Goal: Transaction & Acquisition: Subscribe to service/newsletter

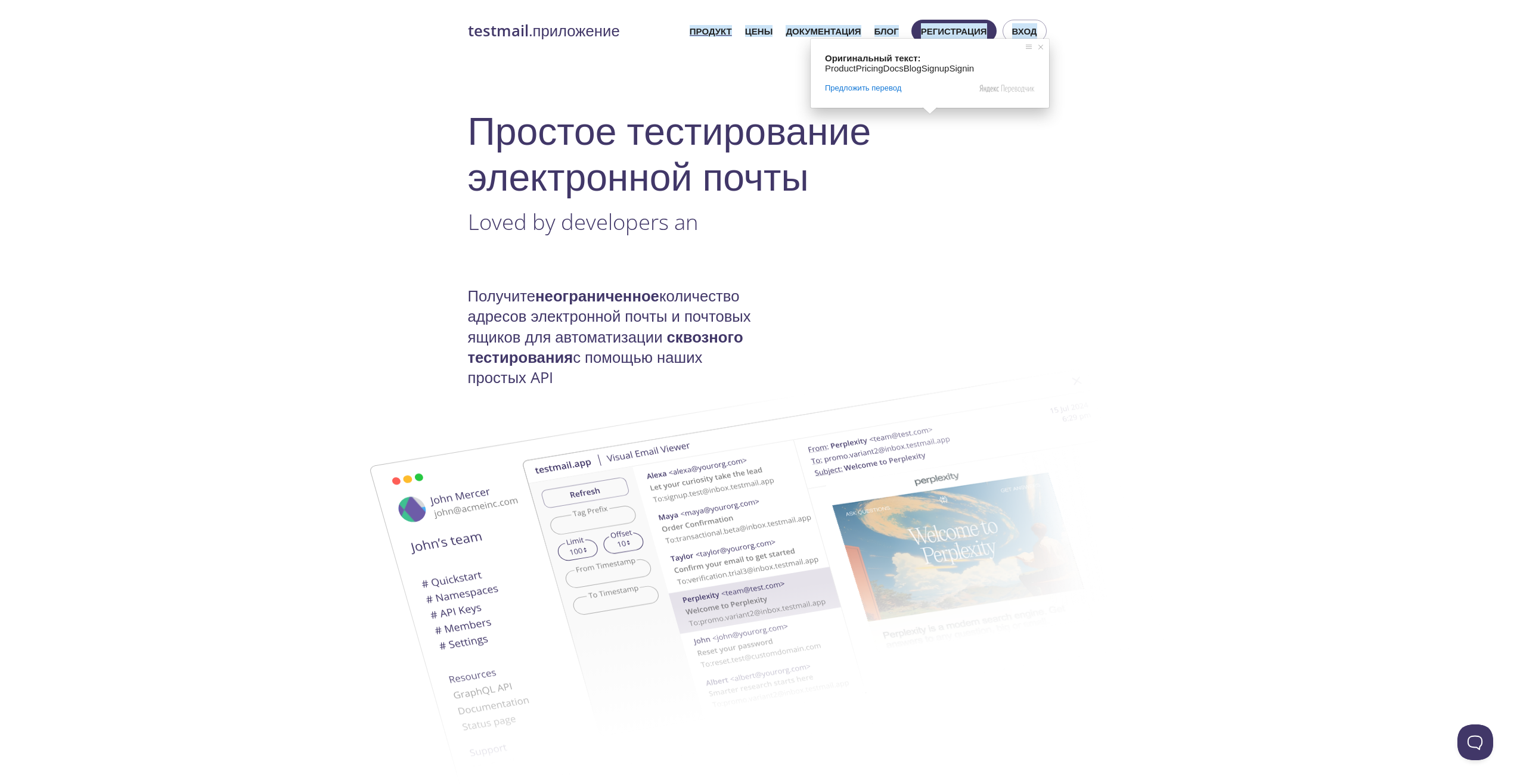
click at [1044, 136] on h1 "Простое тестирование электронной почты" at bounding box center [758, 152] width 581 height 92
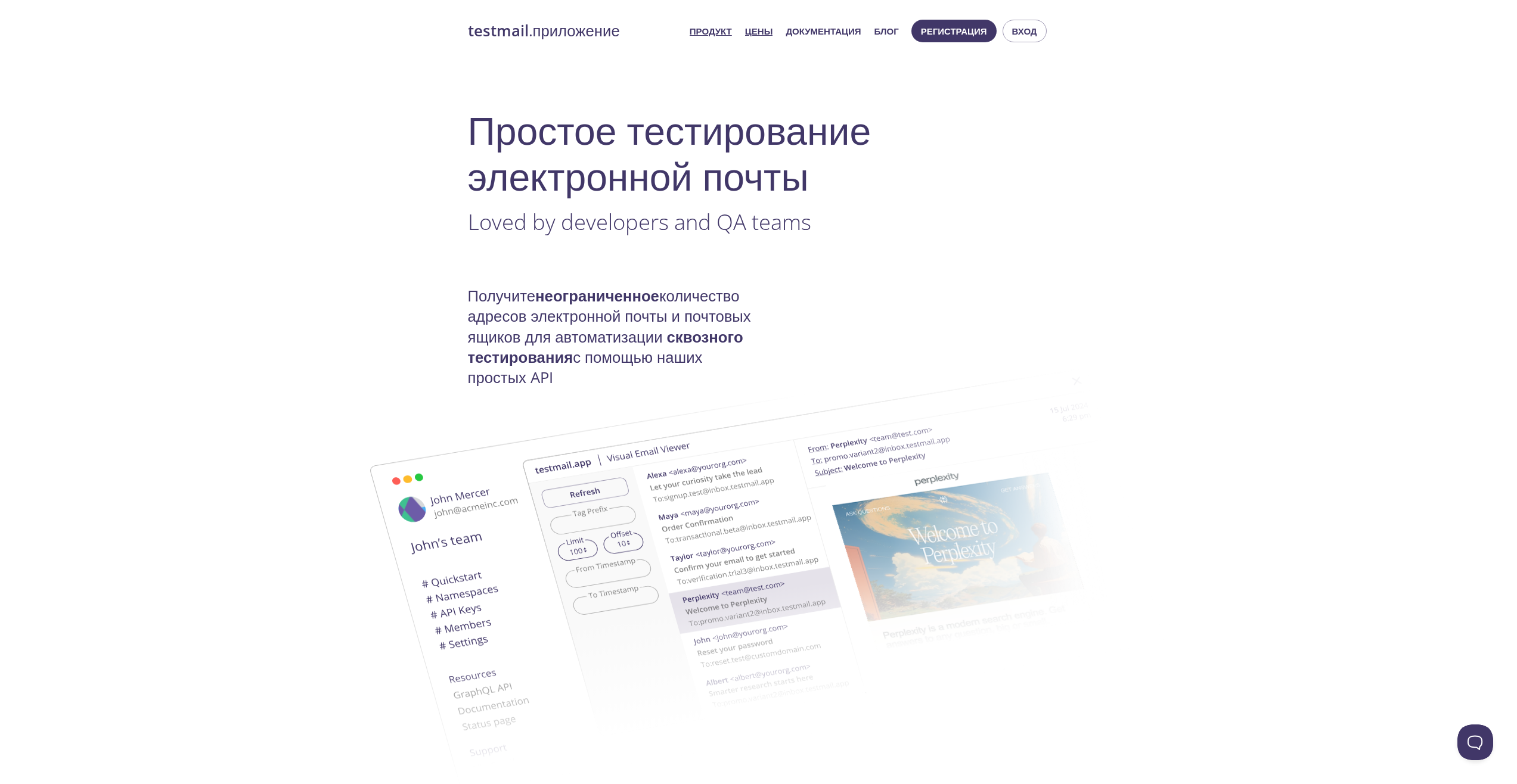
click at [766, 33] on ya-tr-span "Цены" at bounding box center [758, 30] width 27 height 12
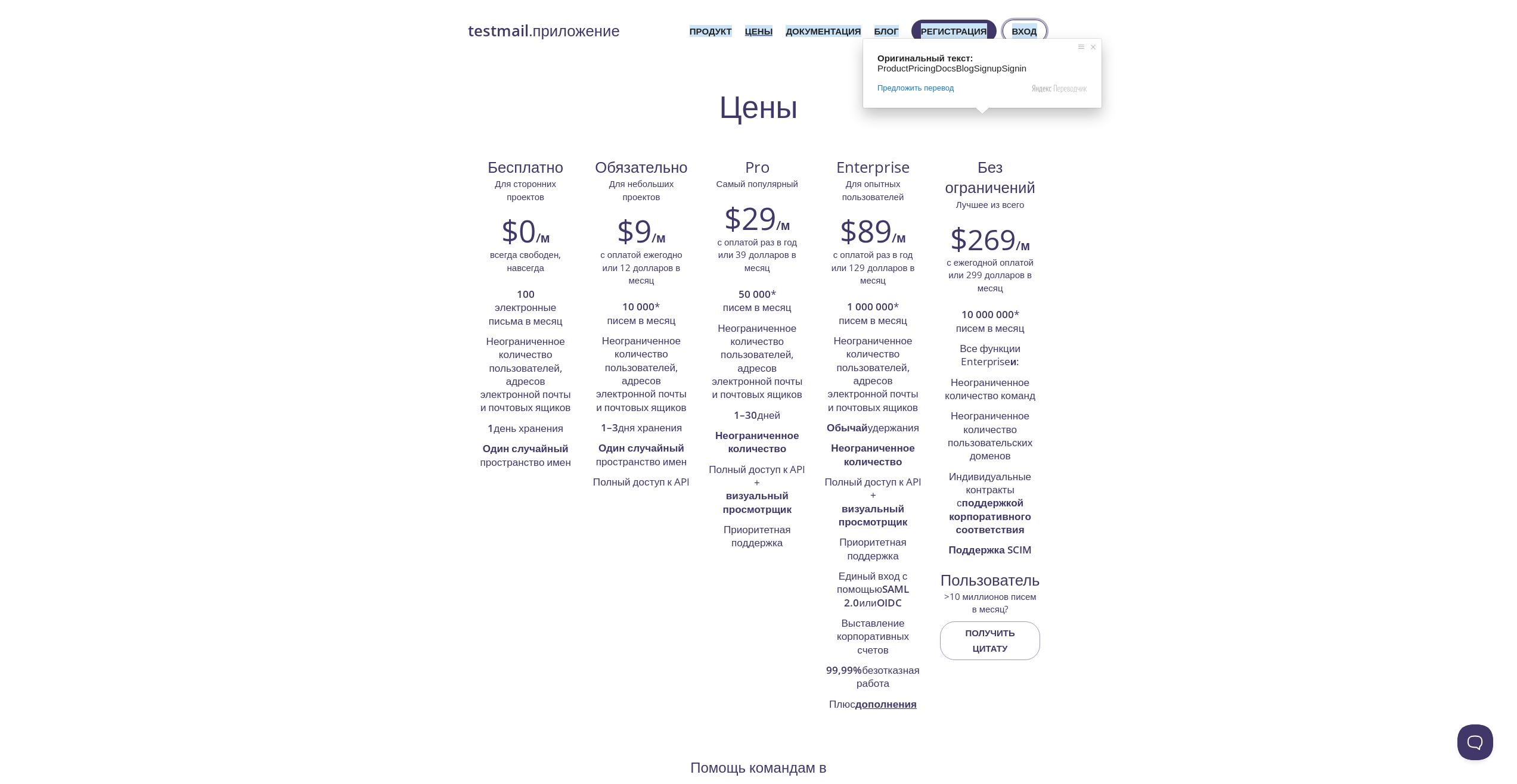
click at [1034, 30] on ya-tr-span "Вход" at bounding box center [1024, 30] width 25 height 15
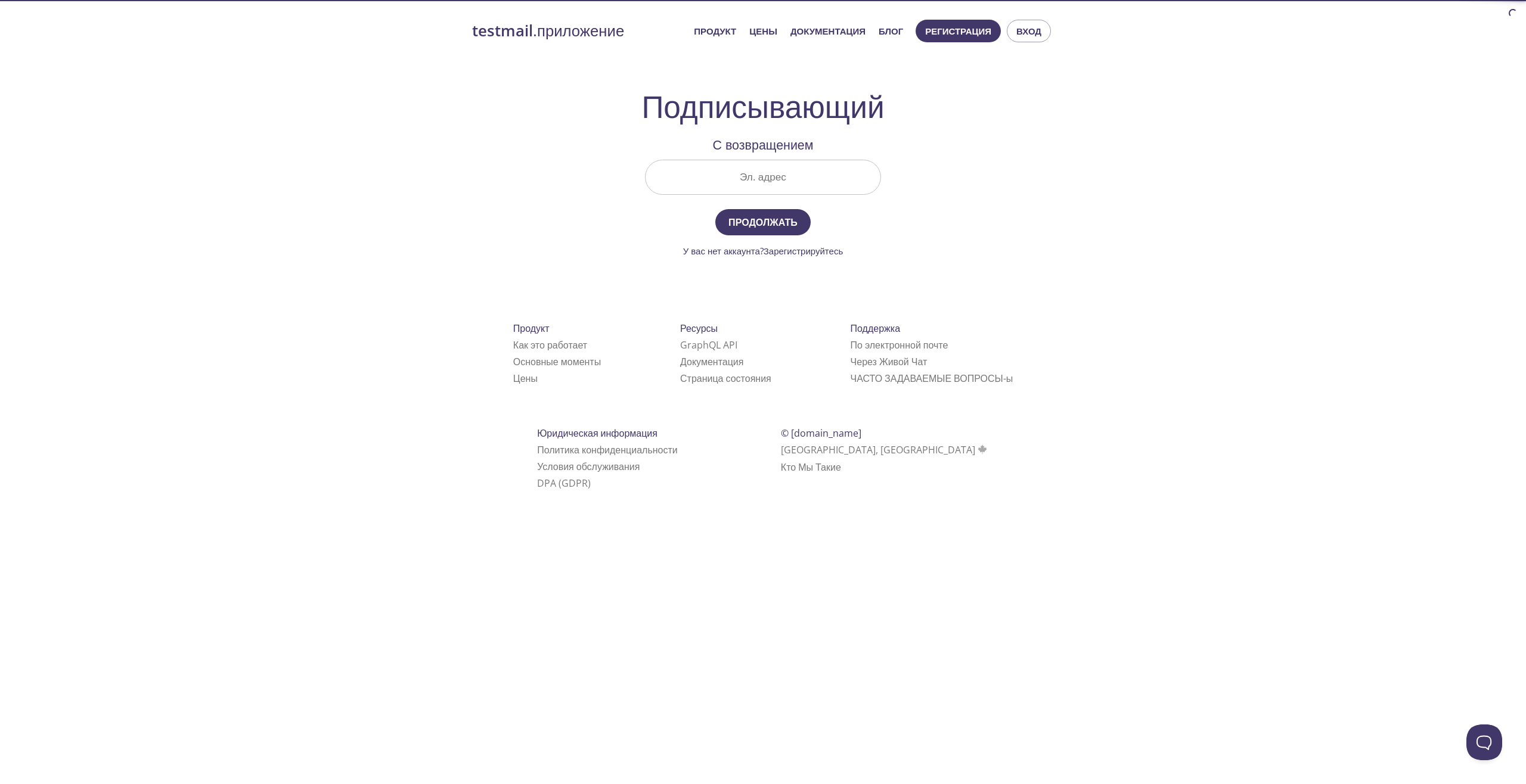
click at [770, 179] on input "Эл. адрес" at bounding box center [763, 177] width 235 height 34
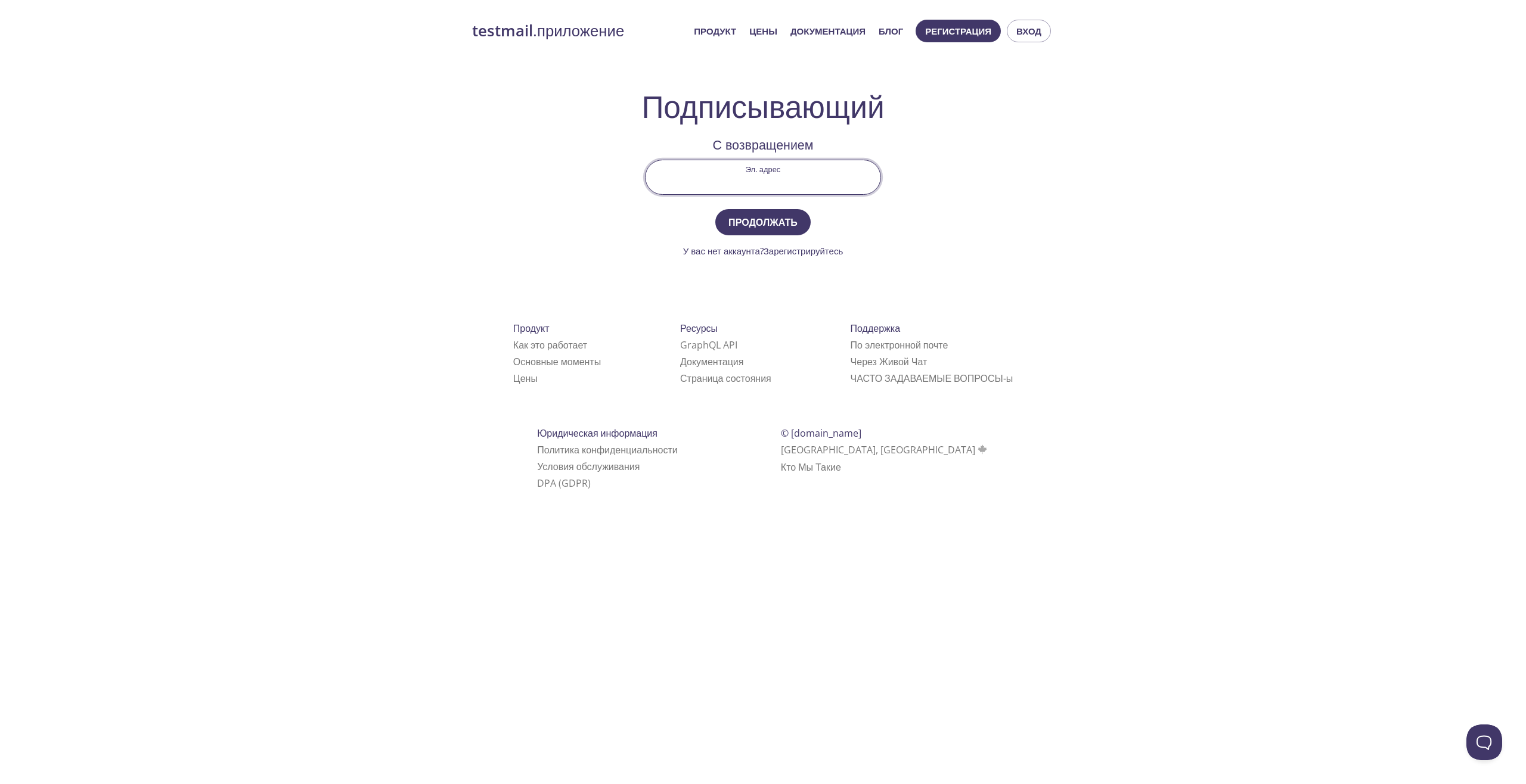
click at [1048, 215] on div "testmail .приложение Продукт Цены Документация Блог Регистрация Вход Подписываю…" at bounding box center [763, 268] width 610 height 513
click at [812, 255] on ya-tr-span "Зарегистрируйтесь" at bounding box center [802, 250] width 79 height 12
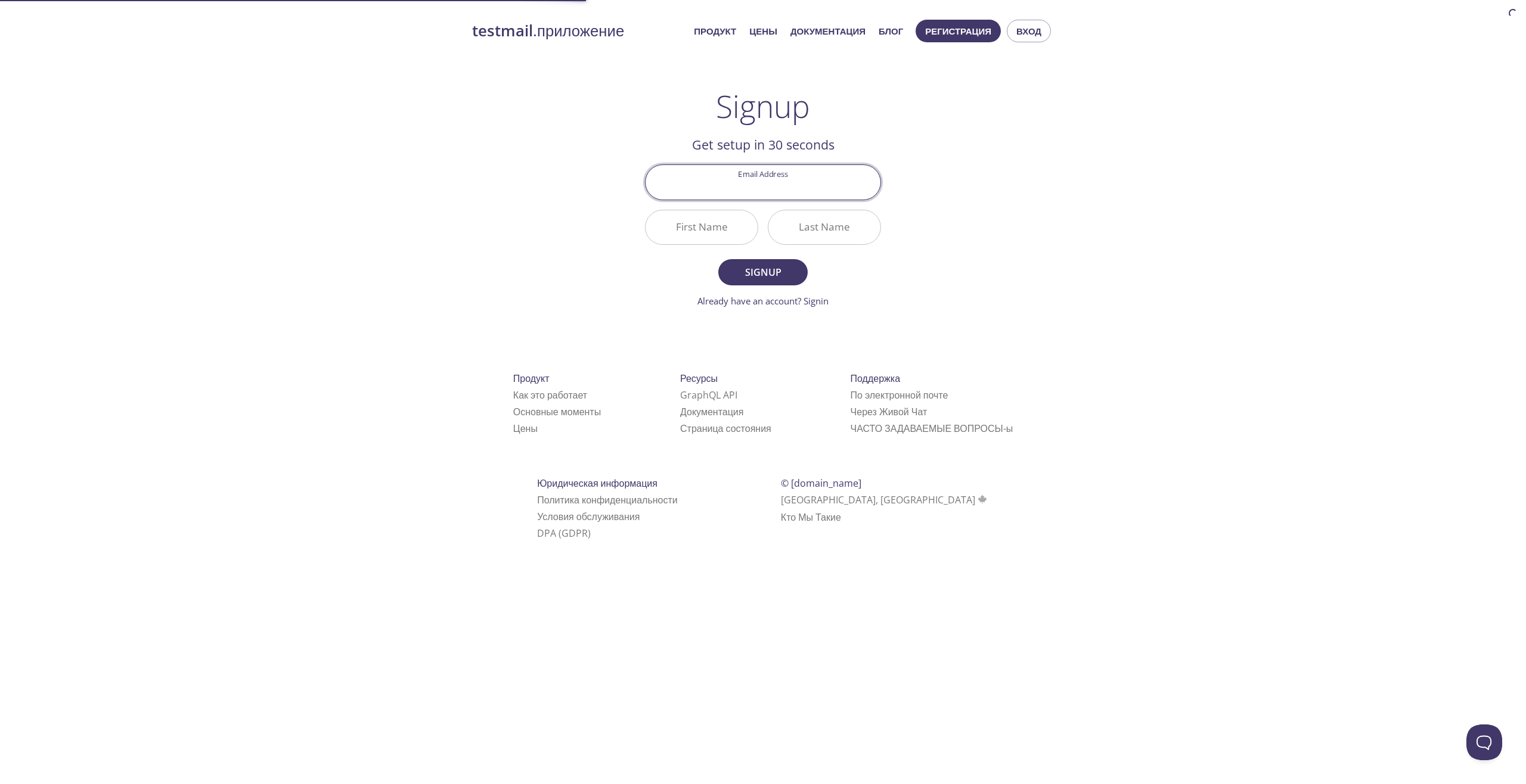
drag, startPoint x: 1123, startPoint y: 220, endPoint x: 1086, endPoint y: 227, distance: 37.7
click at [1123, 220] on div "testmail .приложение Продукт Цены Документация Блог Регистрация Вход Signup Get…" at bounding box center [763, 294] width 1526 height 563
click at [765, 183] on input "Email Address" at bounding box center [763, 182] width 235 height 34
type input "[EMAIL_ADDRESS][DOMAIN_NAME]"
click at [693, 238] on input "Имя" at bounding box center [701, 227] width 112 height 34
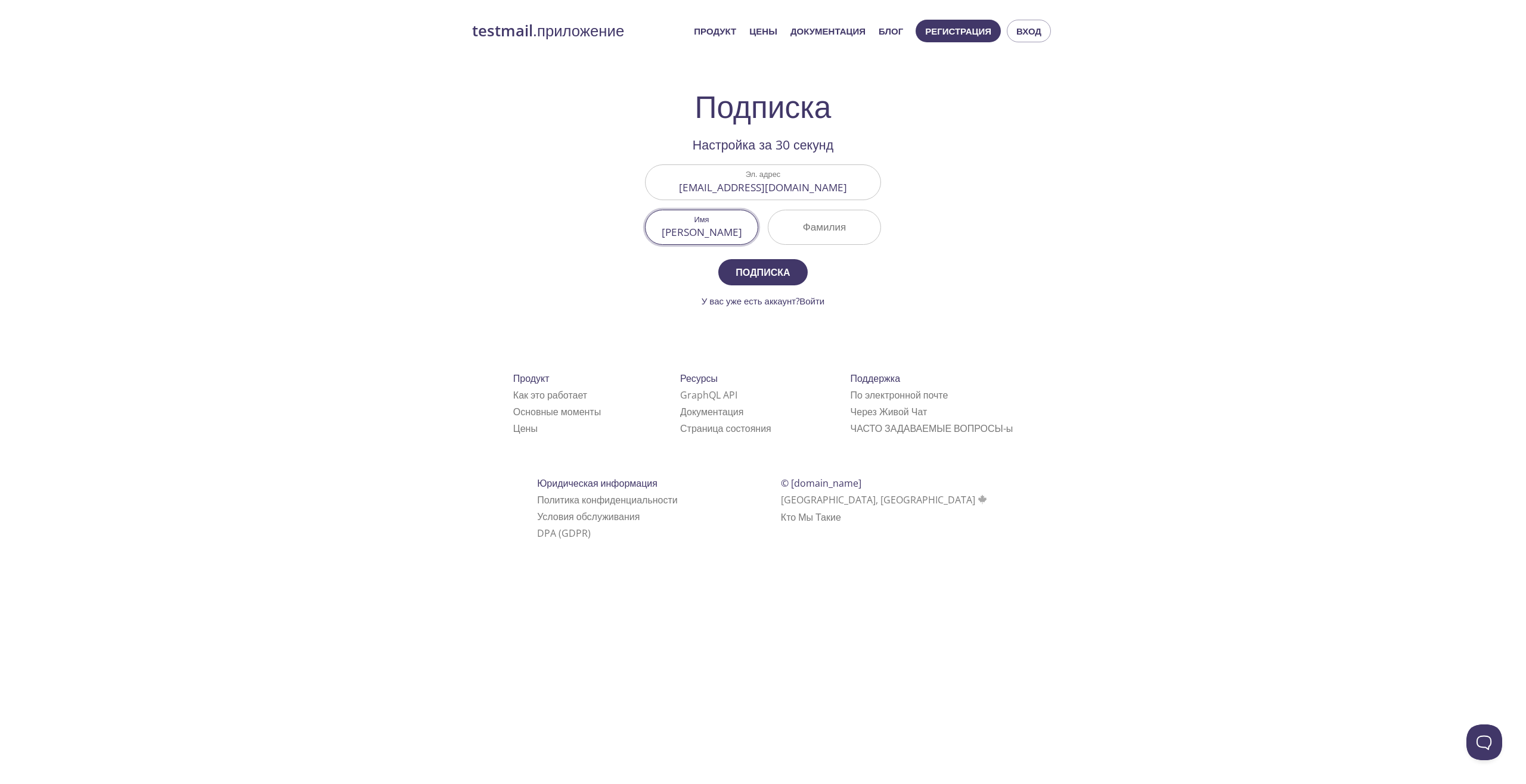
type input "[PERSON_NAME]"
click at [862, 234] on input "Фамилия" at bounding box center [824, 227] width 112 height 34
type input "Bravo"
click at [779, 264] on span "Подписка" at bounding box center [763, 272] width 63 height 17
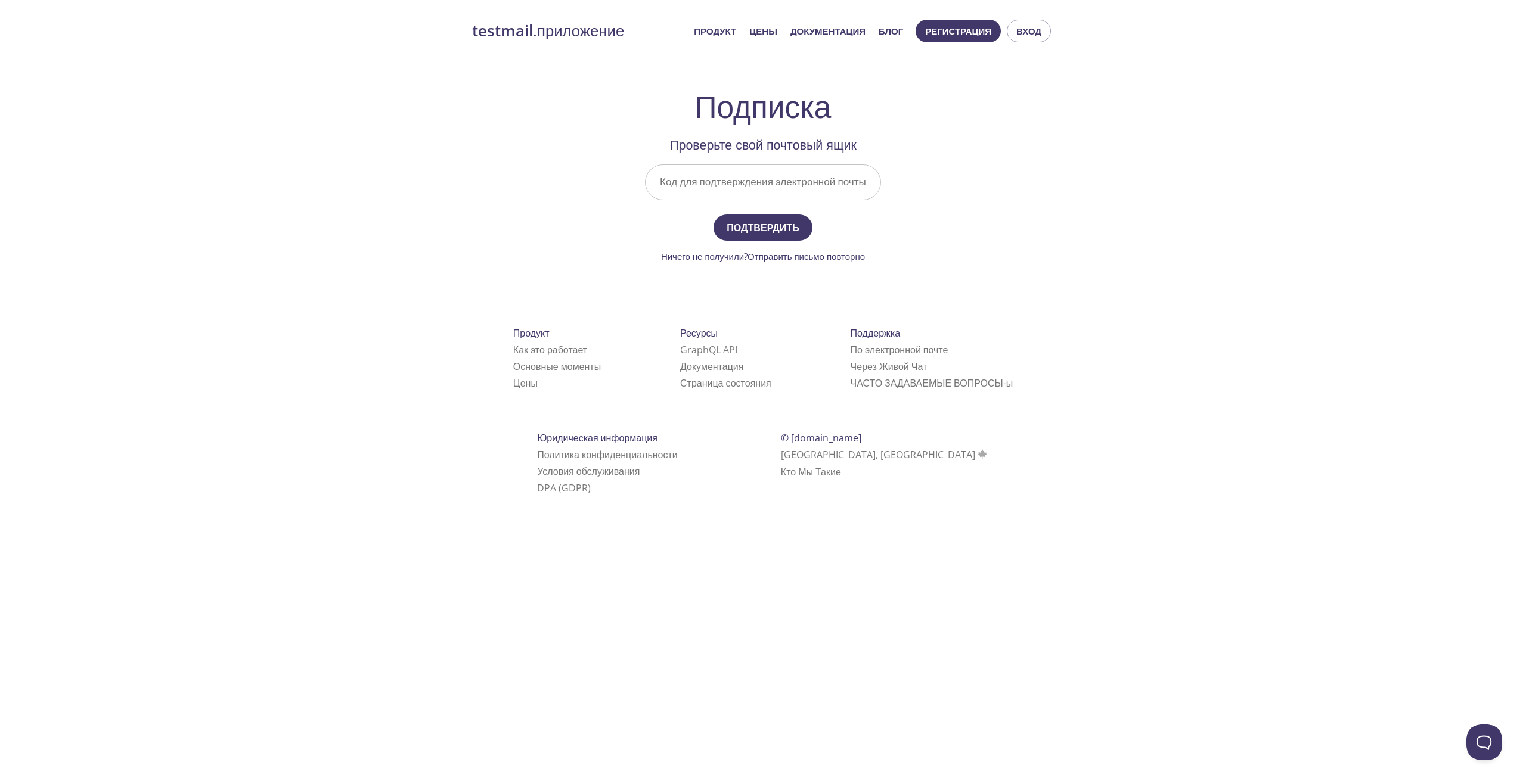
click at [756, 186] on input "Код для подтверждения электронной почты" at bounding box center [763, 182] width 235 height 34
paste input "LDWV3G2"
type input "LDWV3G2"
click at [770, 242] on form "Код для подтверждения электронной почты LDWV3G2 Подтвердить Ничего не получили?…" at bounding box center [763, 213] width 236 height 98
click at [777, 231] on ya-tr-span "Подтвердить" at bounding box center [763, 227] width 72 height 17
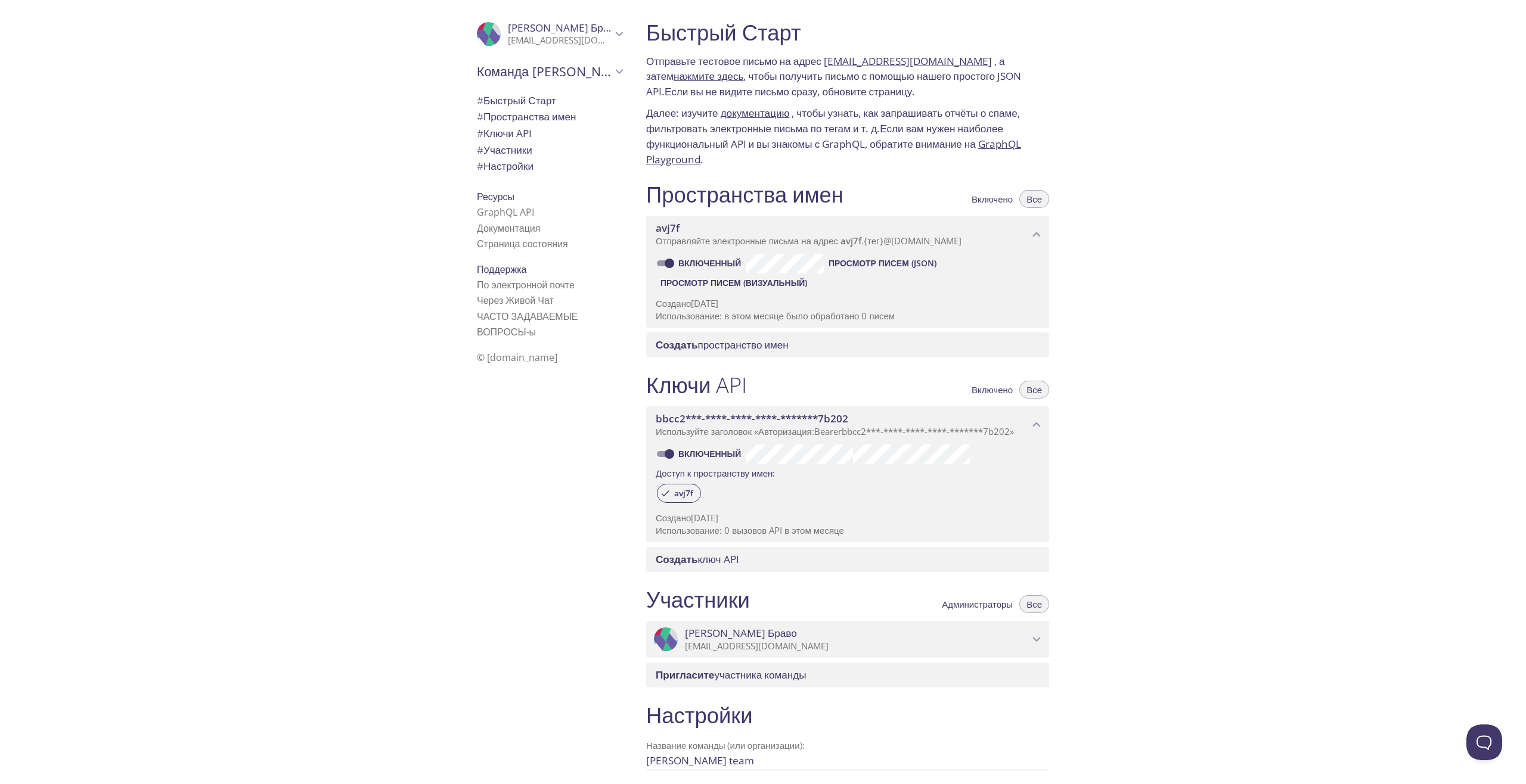
click at [1293, 266] on div "Быстрый Старт Отправьте тестовое письмо на адрес avj7f.test@inbox.testmail.app …" at bounding box center [1081, 392] width 889 height 784
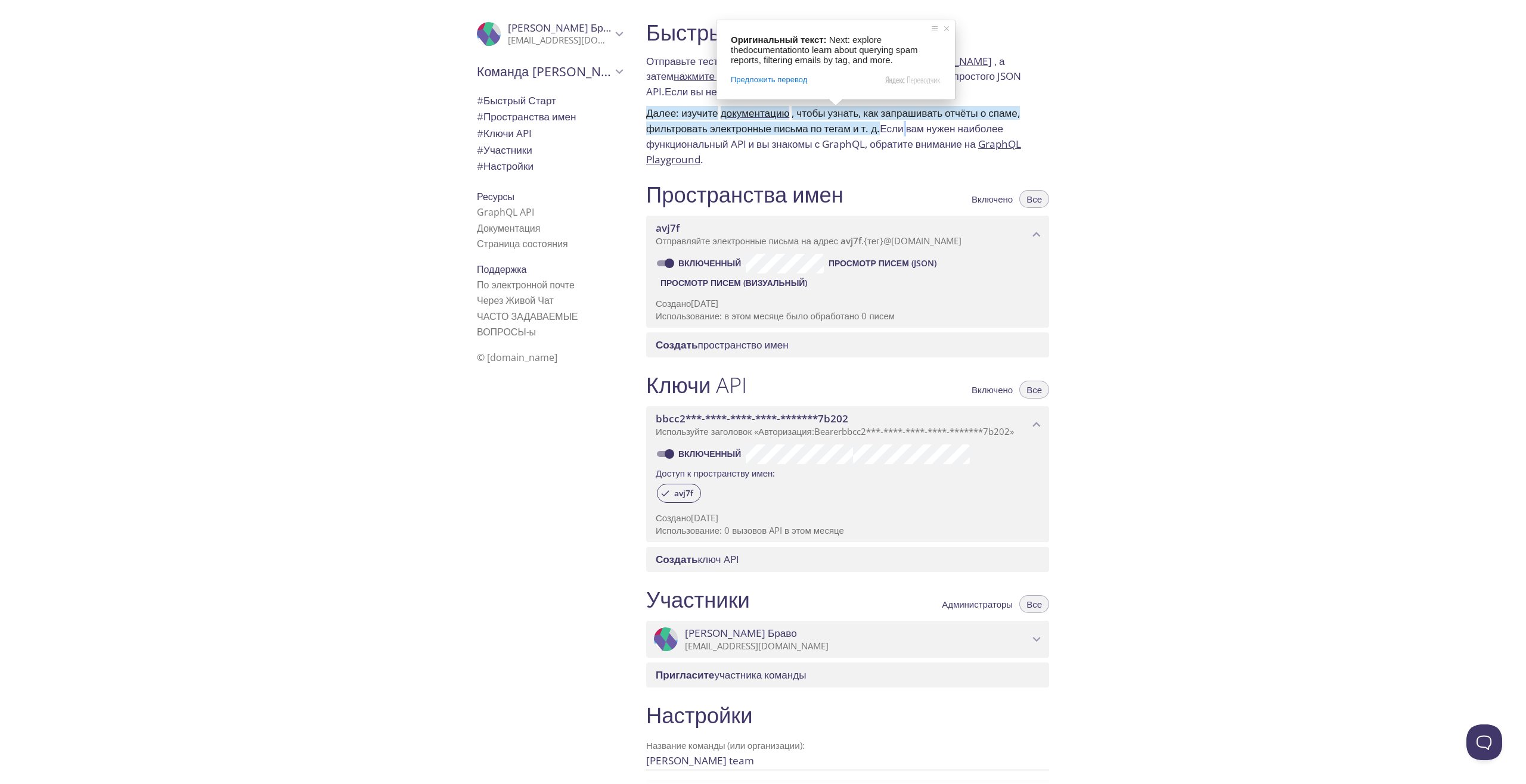
click at [921, 133] on ya-tr-span "Если вам нужен наиболее функциональный API и вы знакомы с GraphQL, обратите вни…" at bounding box center [825, 136] width 357 height 30
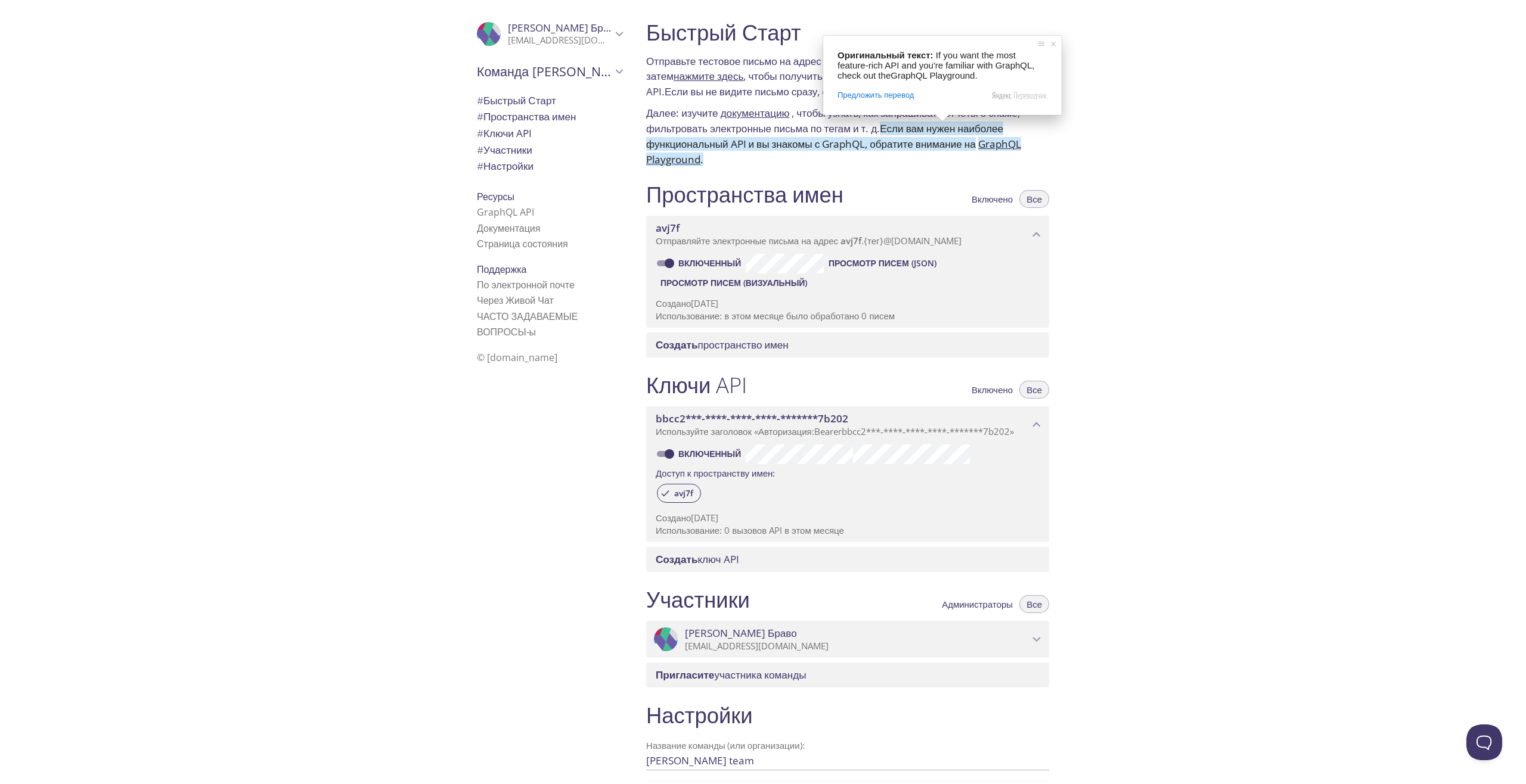
click at [952, 144] on ya-tr-span "Если вам нужен наиболее функциональный API и вы знакомы с GraphQL, обратите вни…" at bounding box center [825, 136] width 357 height 30
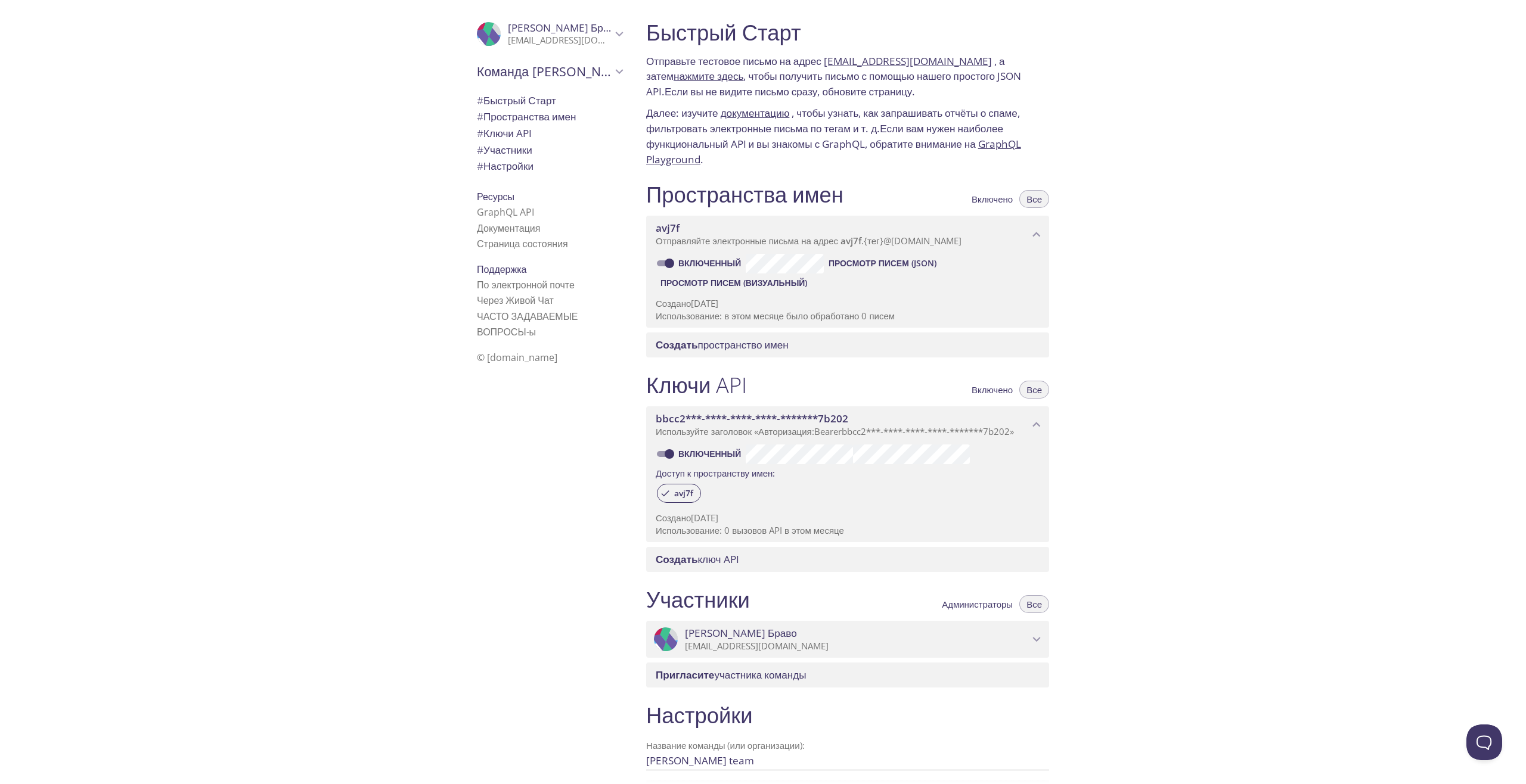
click at [876, 179] on div "Пространства имен Включено Все avj7f Отправляйте электронные письма на адрес av…" at bounding box center [847, 269] width 422 height 191
click at [788, 350] on ya-tr-span "пространство имен" at bounding box center [743, 345] width 91 height 14
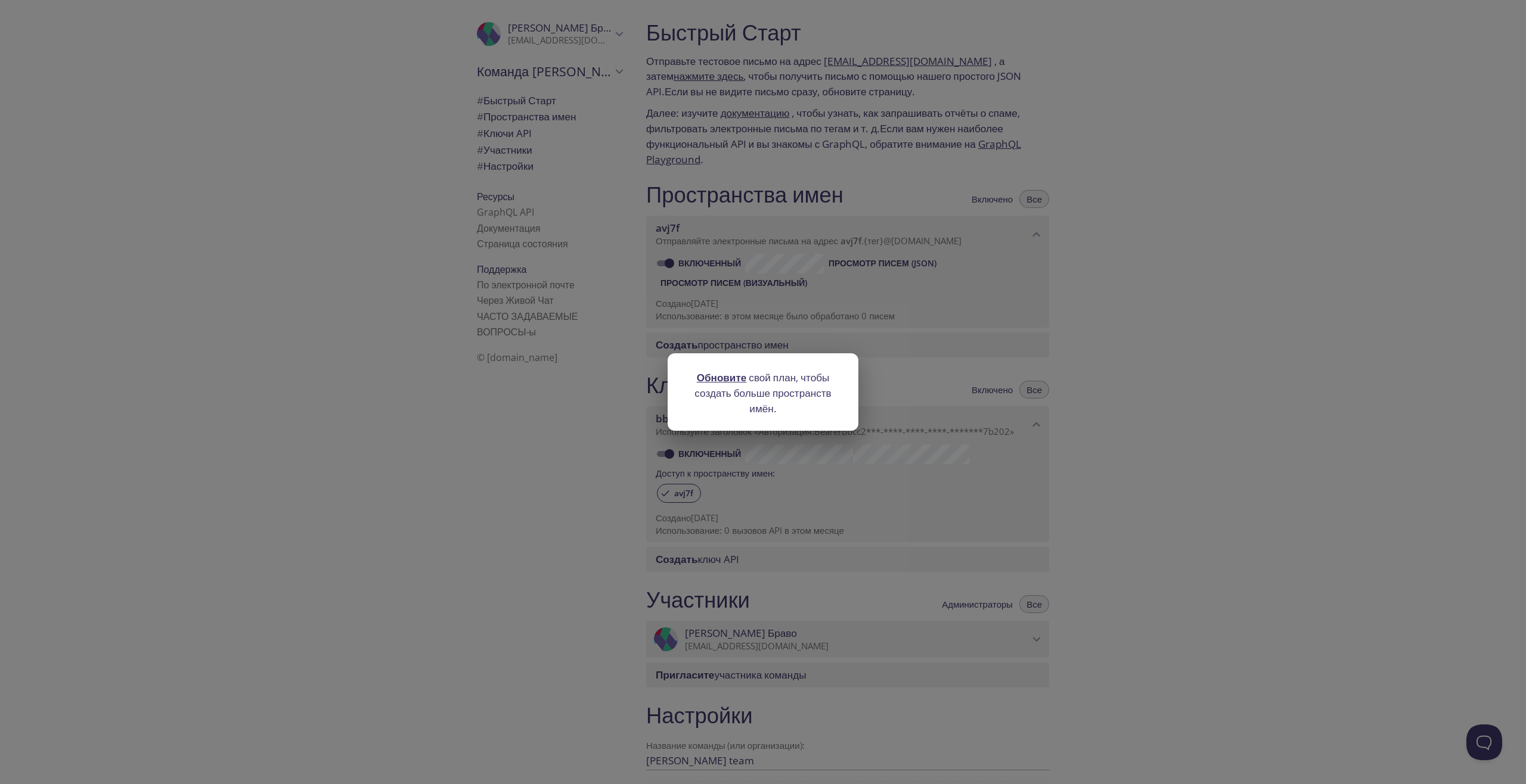
click at [1181, 274] on div "Обновите свой план, чтобы создать больше пространств имён." at bounding box center [763, 392] width 1526 height 784
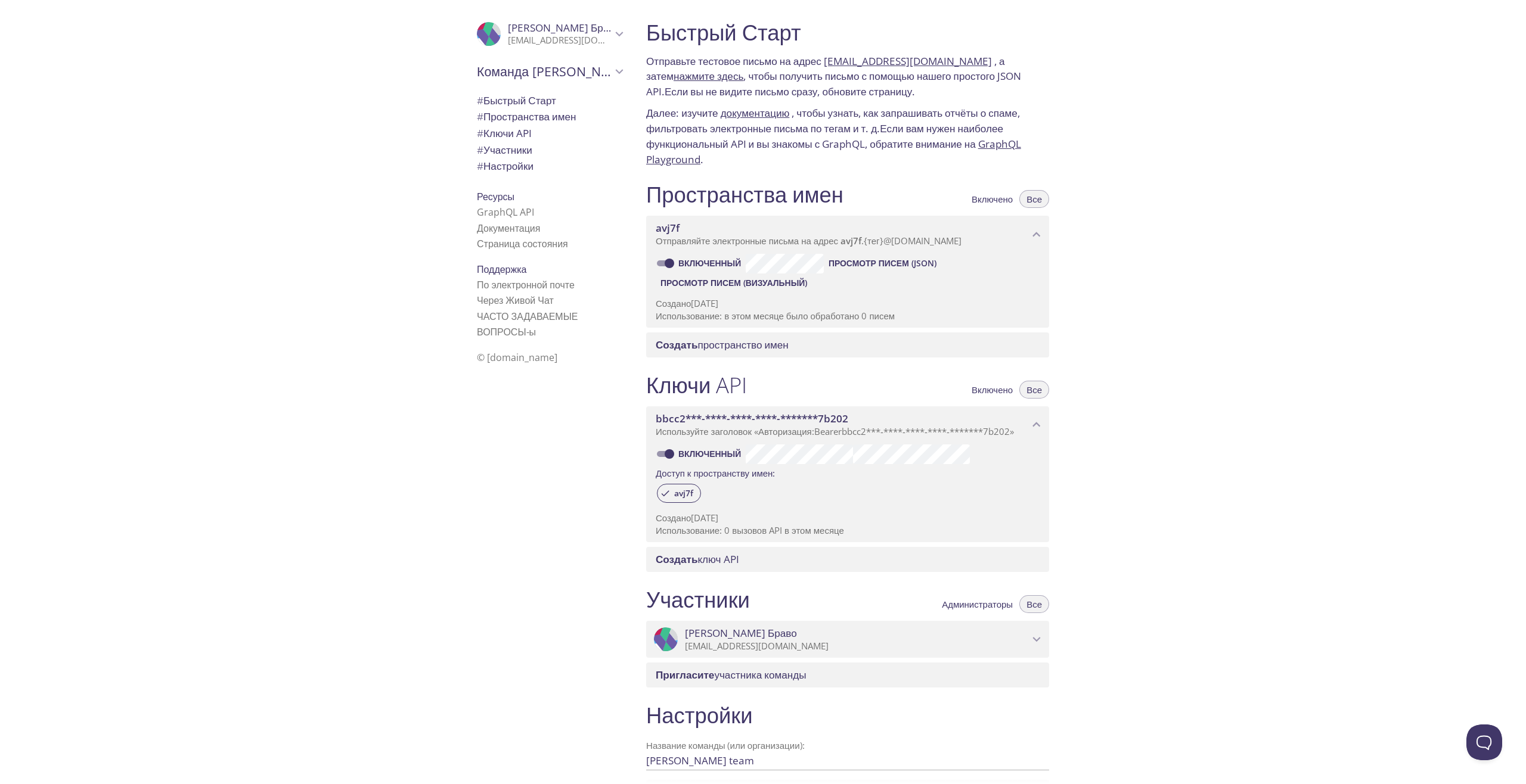
click at [549, 77] on ya-tr-span "Команда [PERSON_NAME]" at bounding box center [554, 71] width 155 height 18
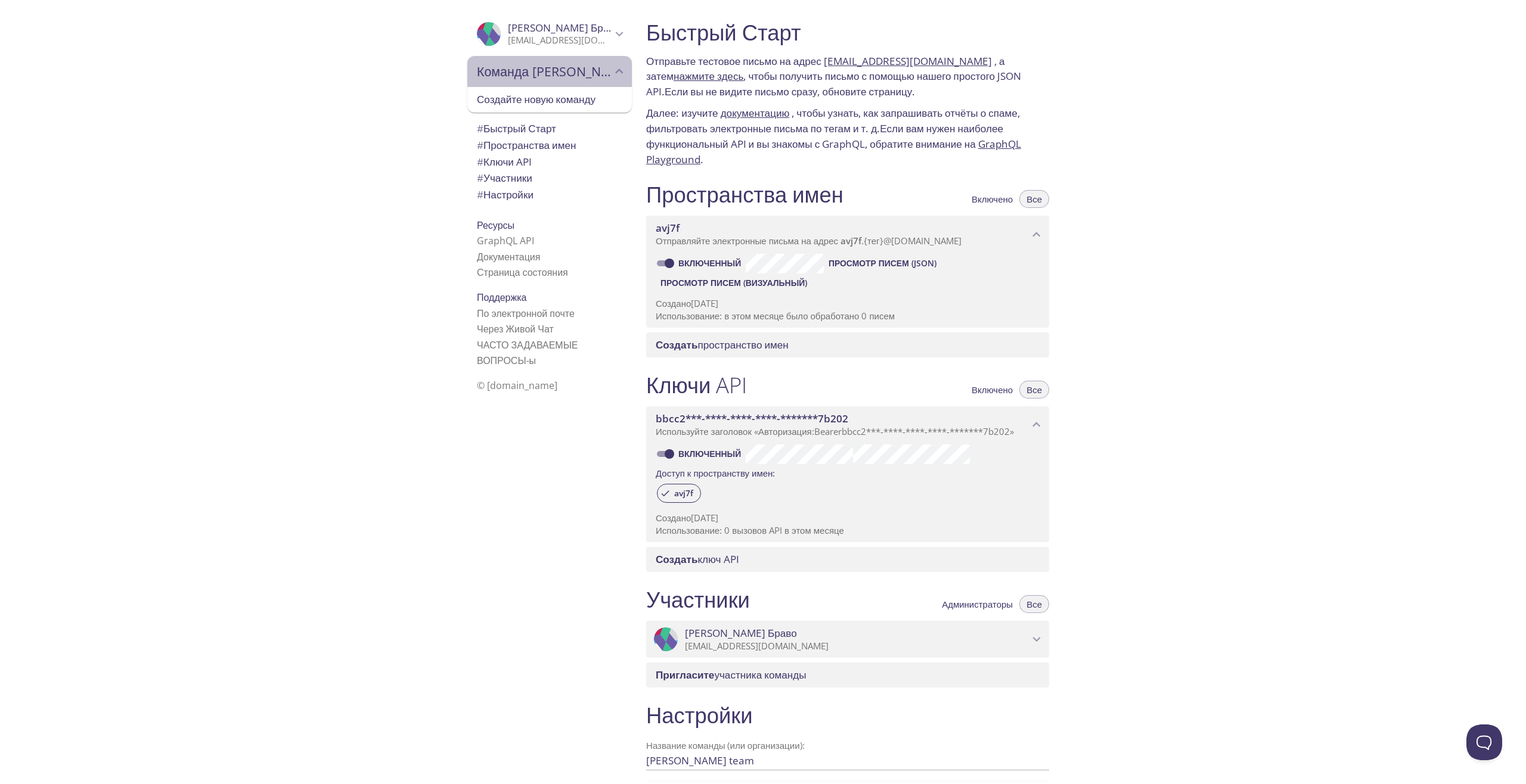
click at [553, 76] on ya-tr-span "Команда [PERSON_NAME]" at bounding box center [554, 71] width 155 height 18
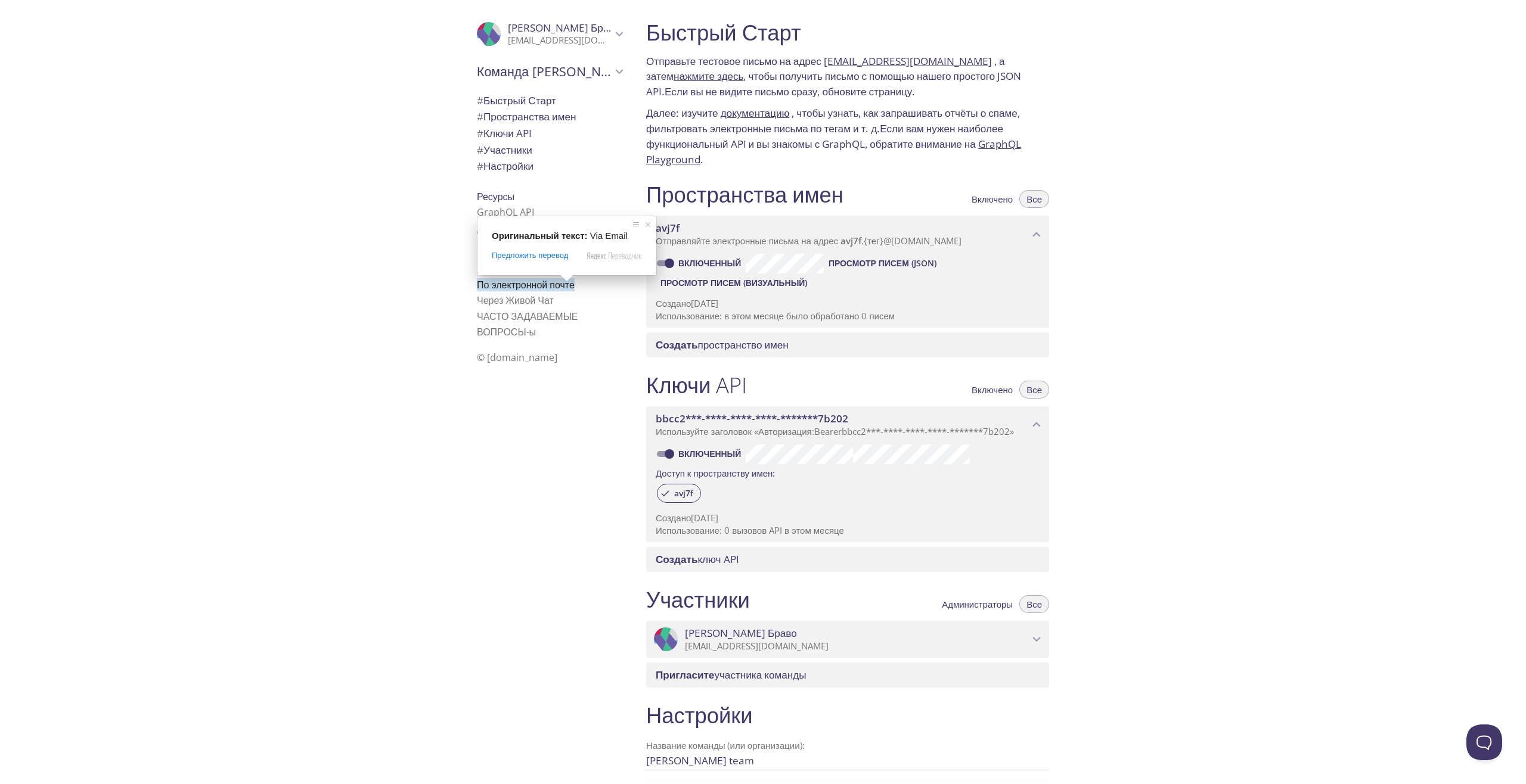
click at [371, 234] on div ".cls-1 { fill: #6d5ca8; } .cls-2 { fill: #3fc191; } .cls-3 { fill: #3b4752; } .…" at bounding box center [318, 392] width 637 height 784
click at [506, 114] on ya-tr-span "Пространства имен" at bounding box center [530, 116] width 93 height 14
click at [515, 95] on ya-tr-span "Быстрый Старт" at bounding box center [519, 100] width 73 height 14
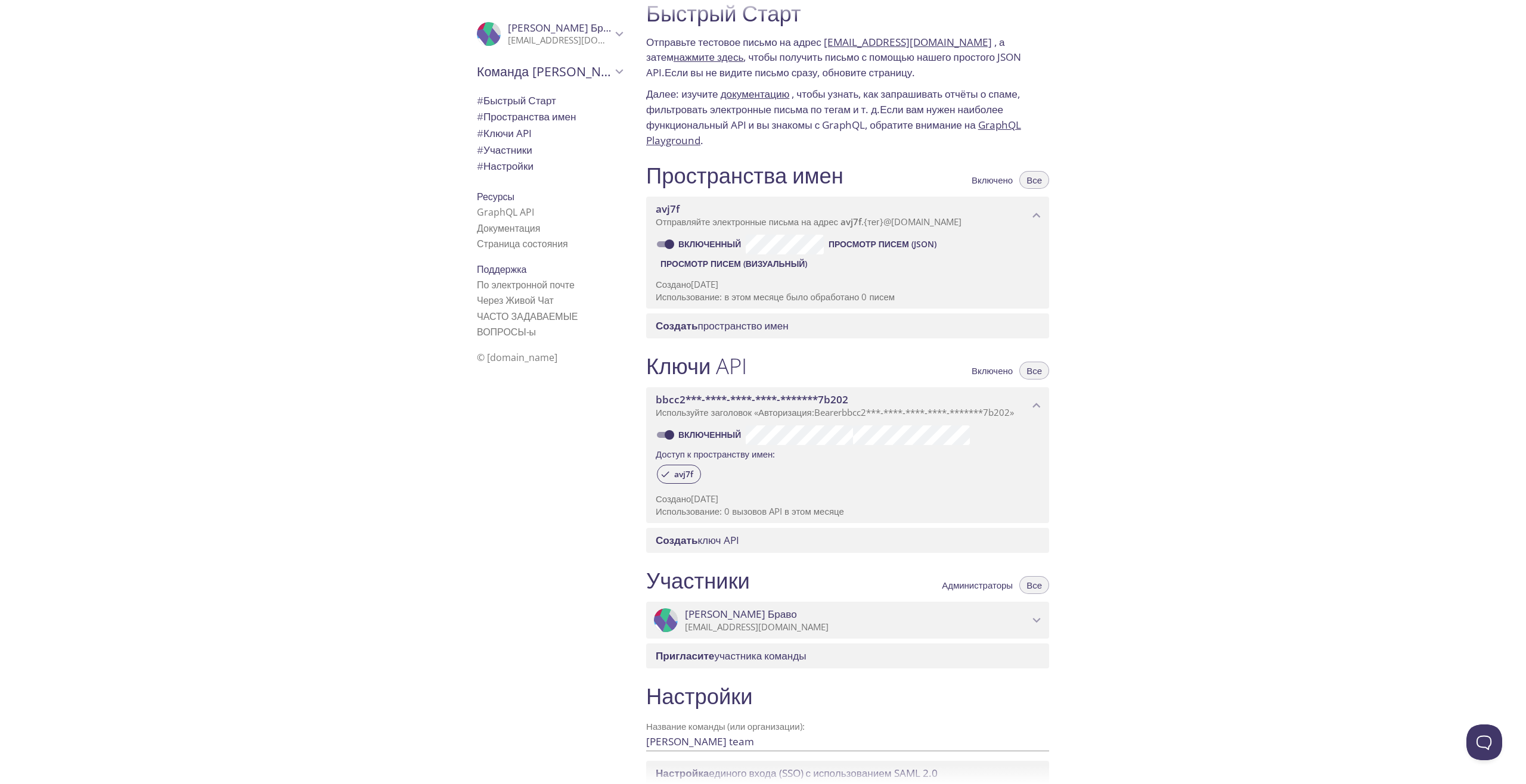
click at [720, 211] on span "avj7f" at bounding box center [842, 209] width 373 height 13
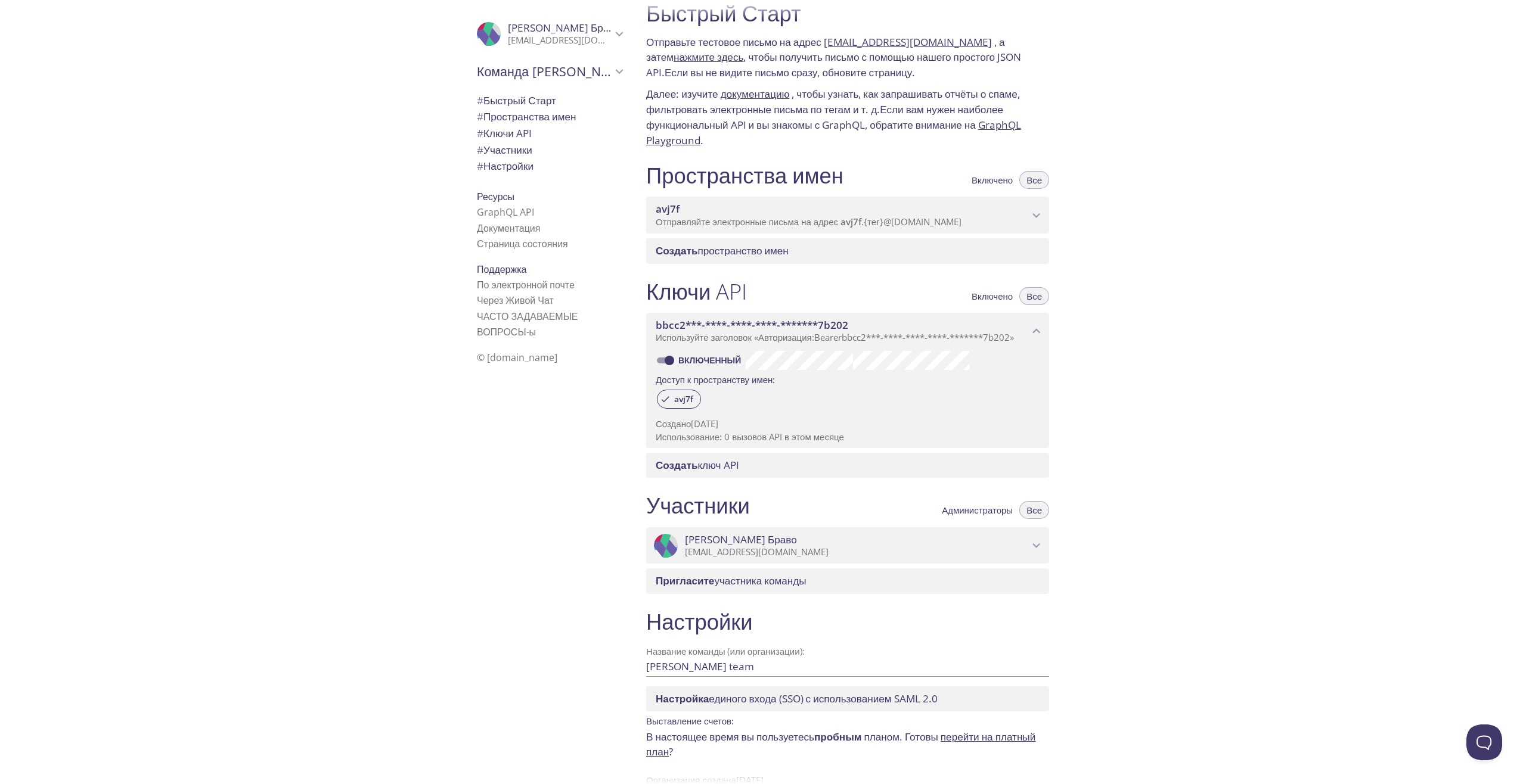
click at [720, 211] on span "avj7f" at bounding box center [842, 209] width 373 height 13
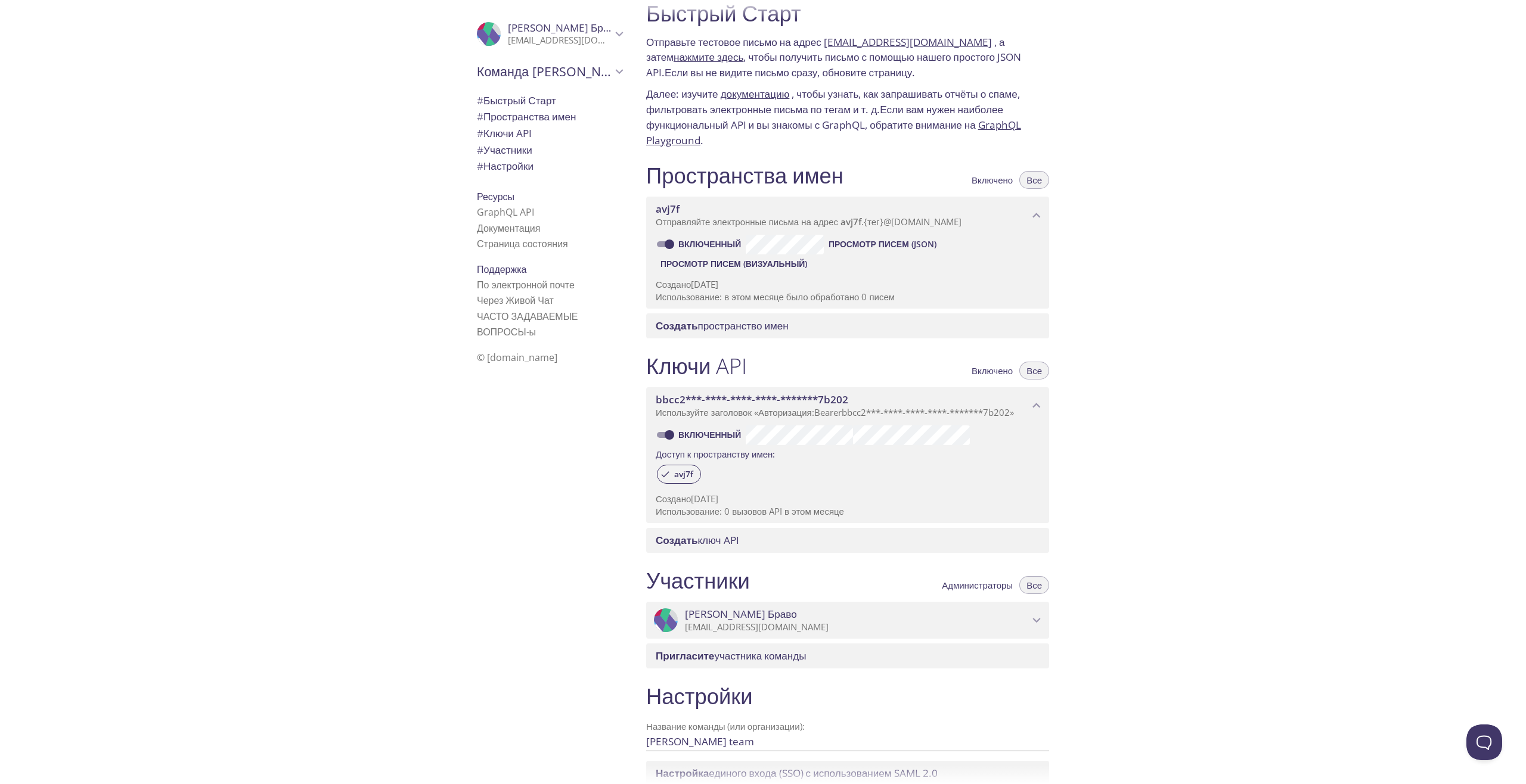
click at [959, 220] on ya-tr-span "@[DOMAIN_NAME]" at bounding box center [922, 221] width 78 height 12
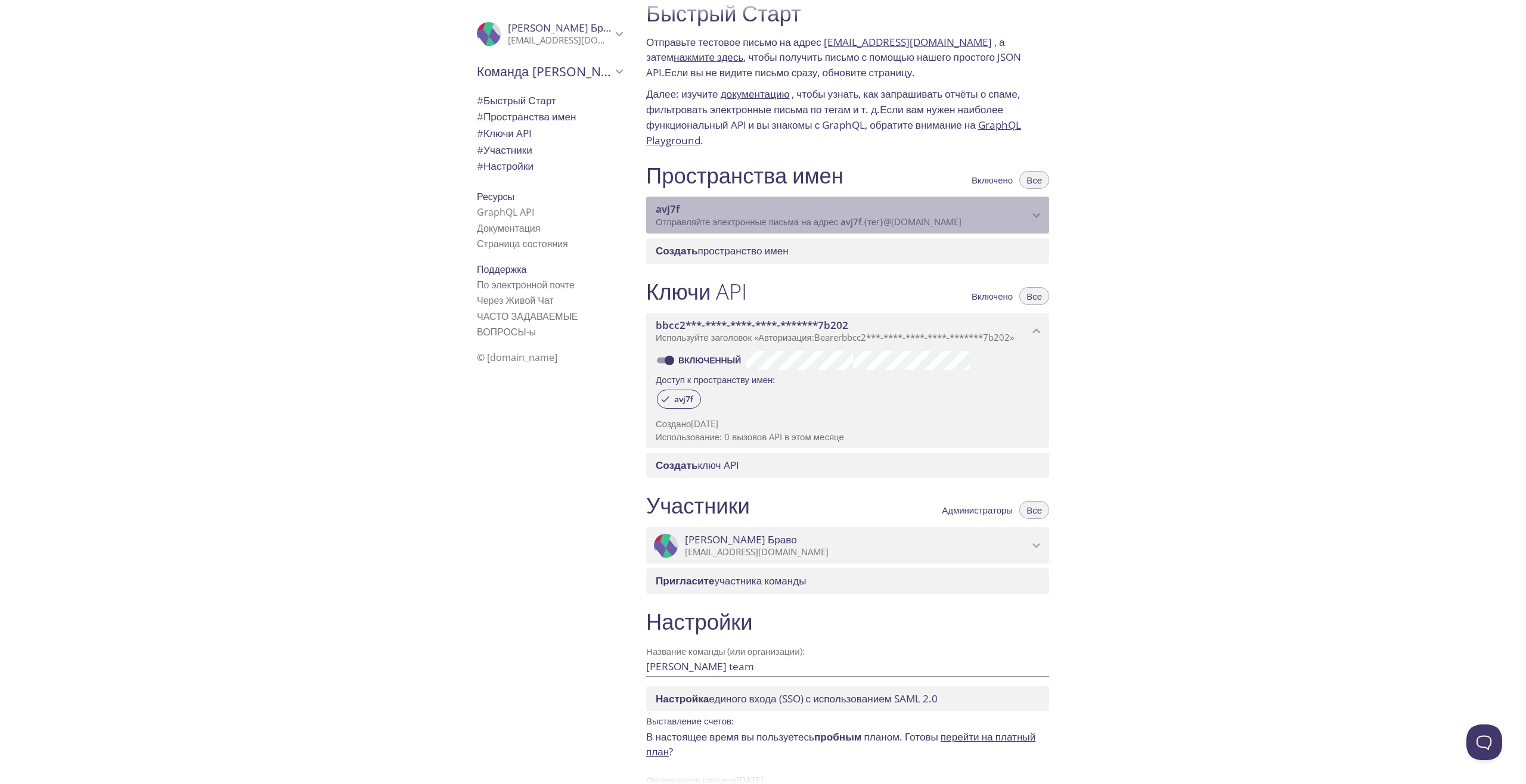
click at [959, 220] on ya-tr-span "@[DOMAIN_NAME]" at bounding box center [922, 221] width 78 height 12
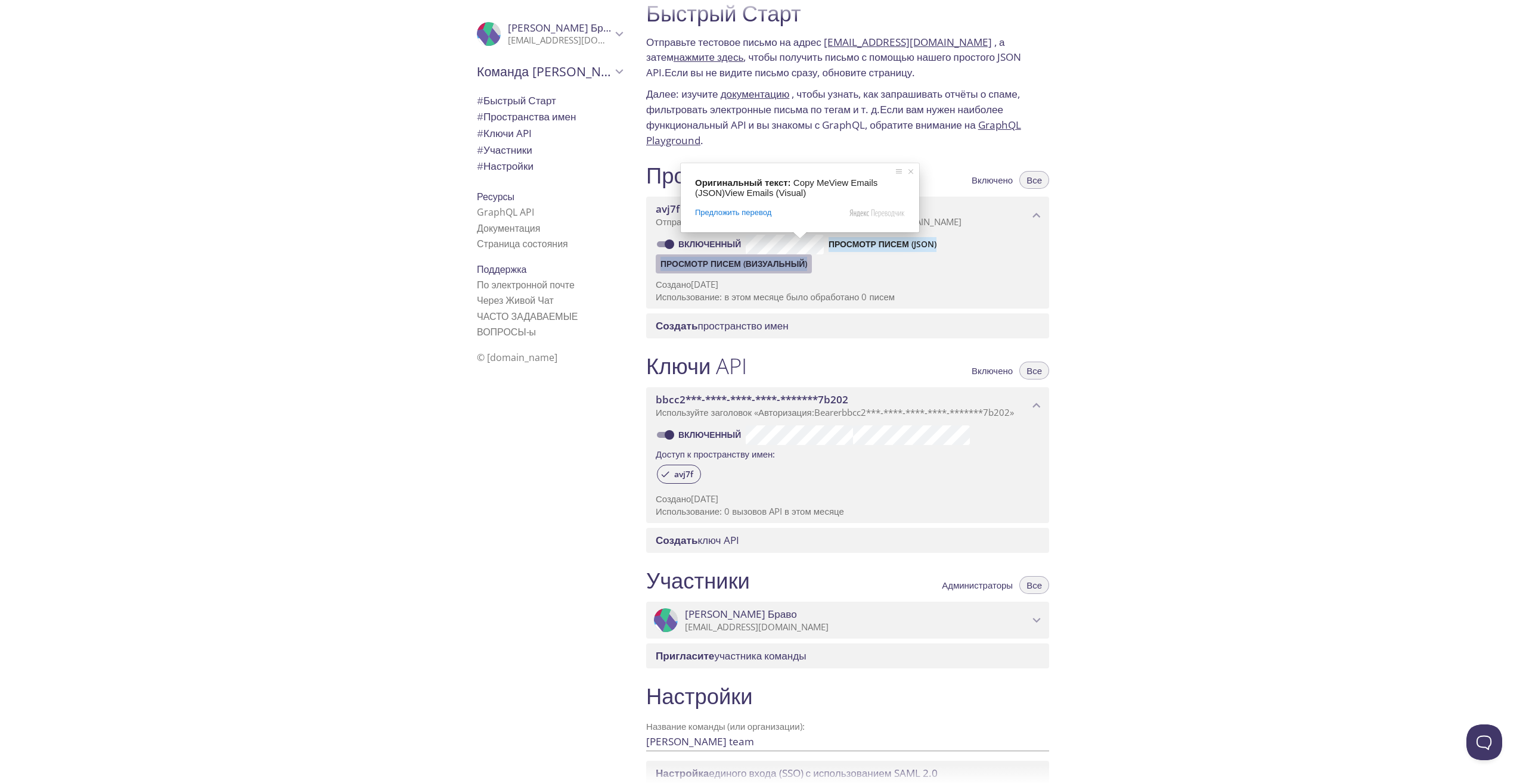
click at [743, 265] on ya-tr-span "Просмотр писем (визуальный)" at bounding box center [734, 264] width 147 height 14
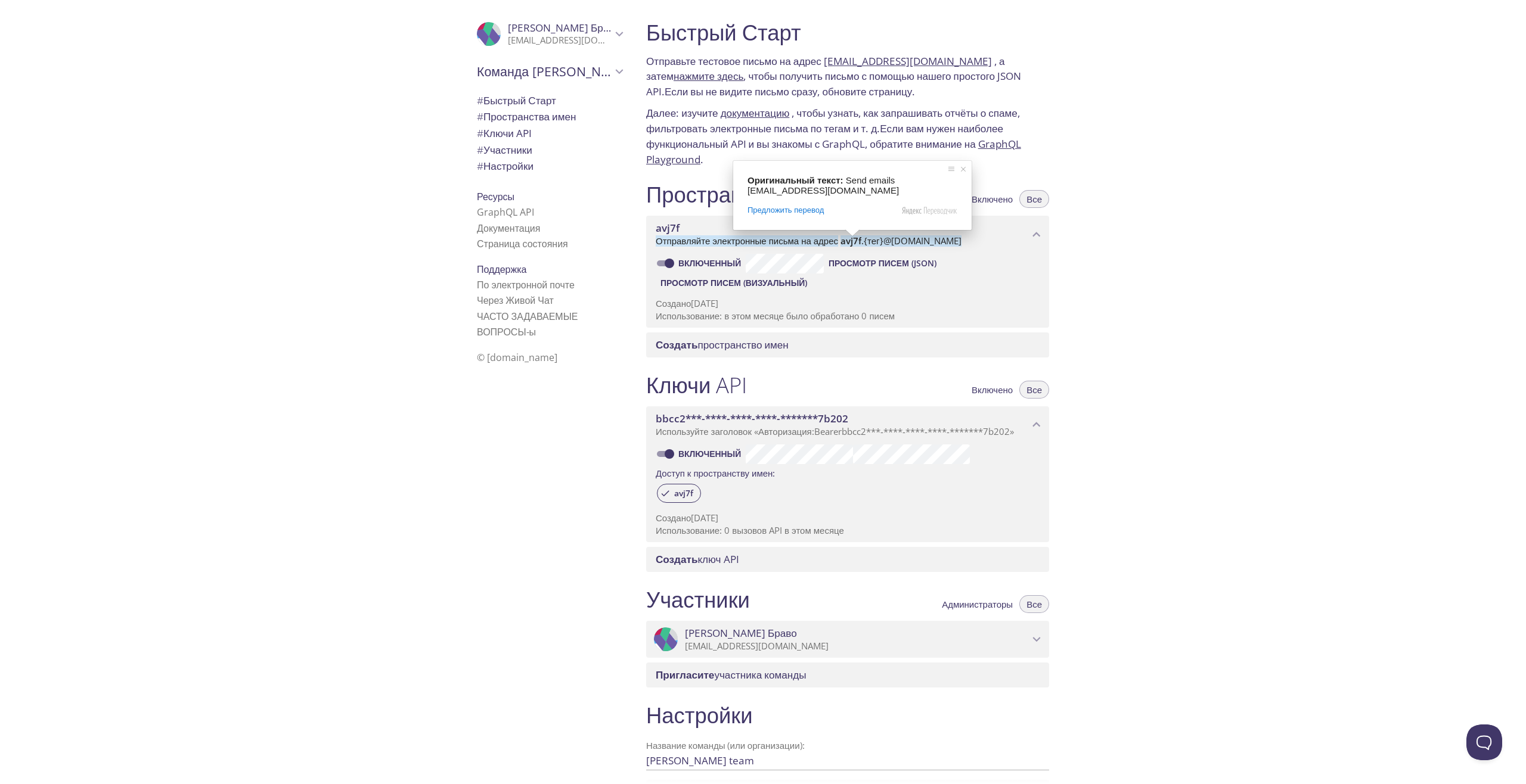
click at [883, 238] on ya-tr-span "{тег}" at bounding box center [873, 240] width 20 height 12
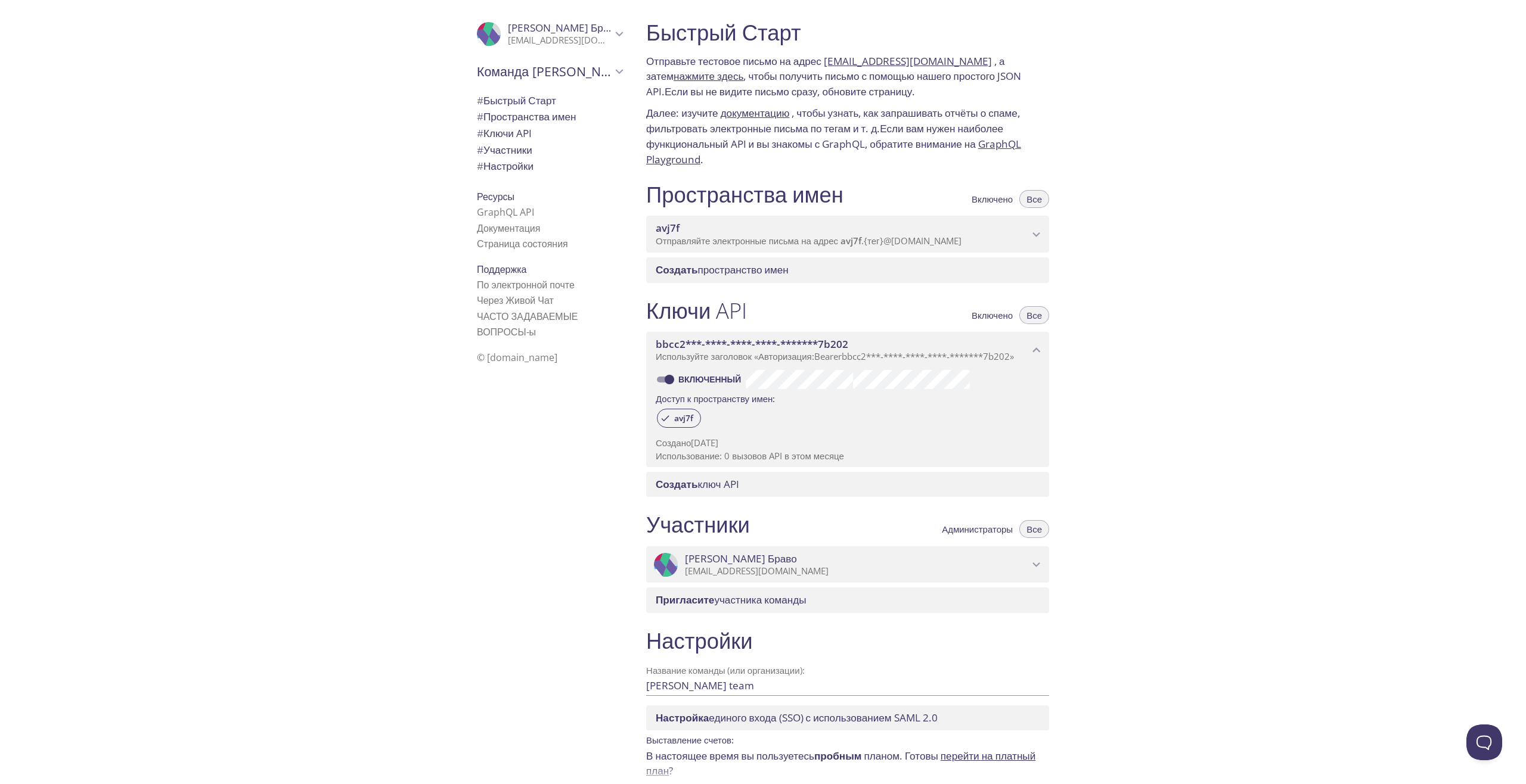
click at [883, 238] on ya-tr-span "{тег}" at bounding box center [873, 240] width 20 height 12
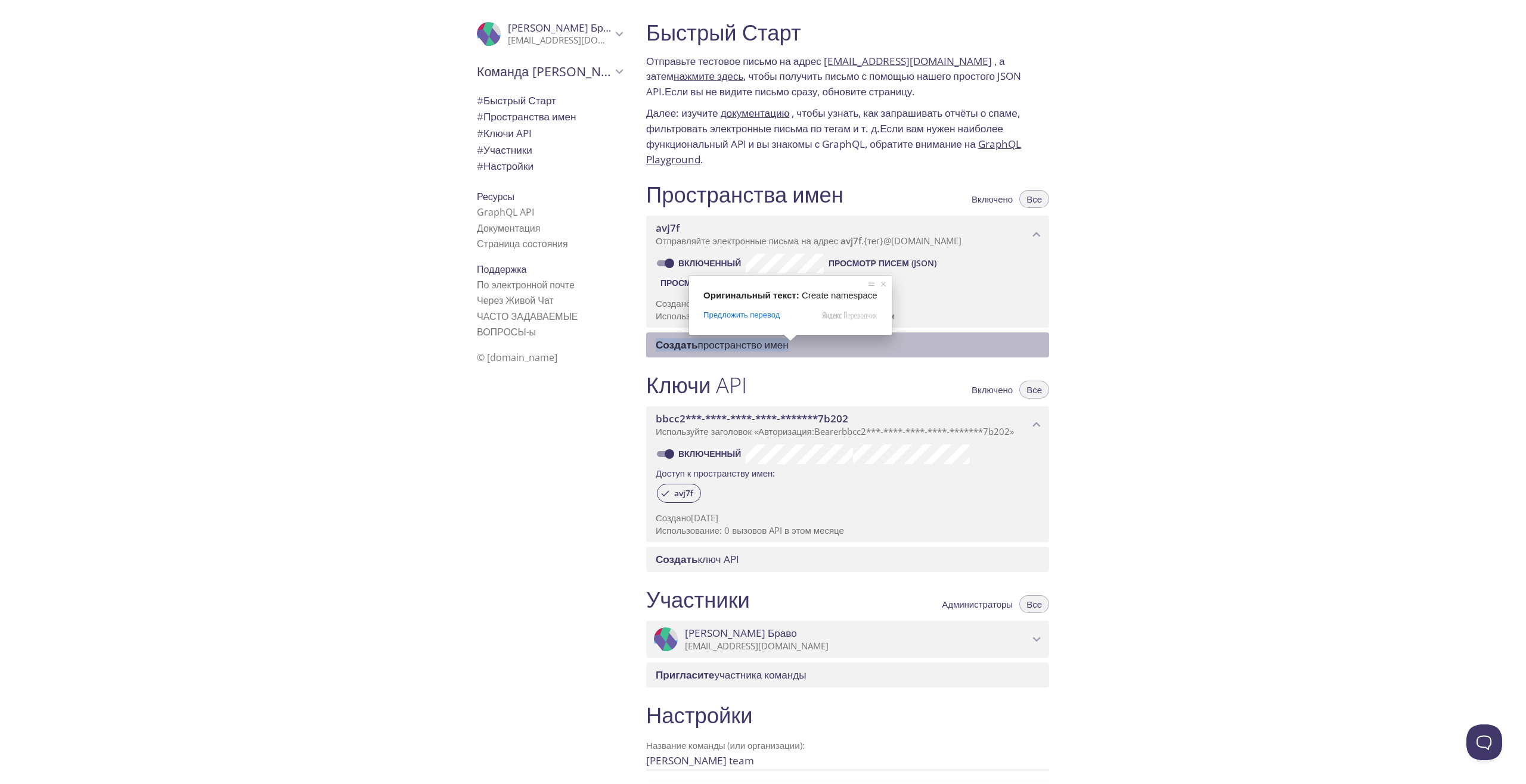
click at [783, 346] on ya-tr-span "пространство имен" at bounding box center [743, 345] width 91 height 14
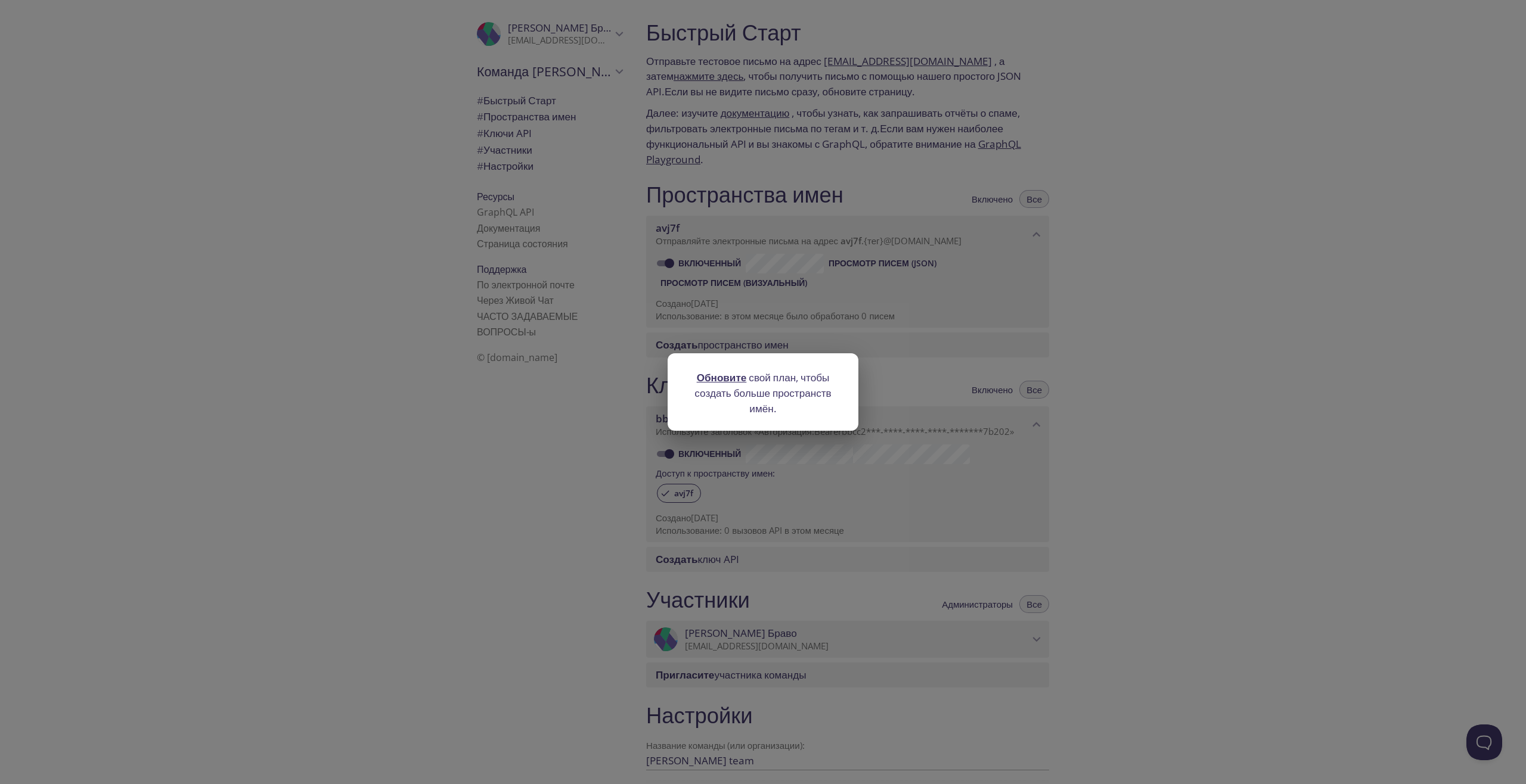
click at [1211, 294] on div "Обновите свой план, чтобы создать больше пространств имён." at bounding box center [763, 392] width 1526 height 784
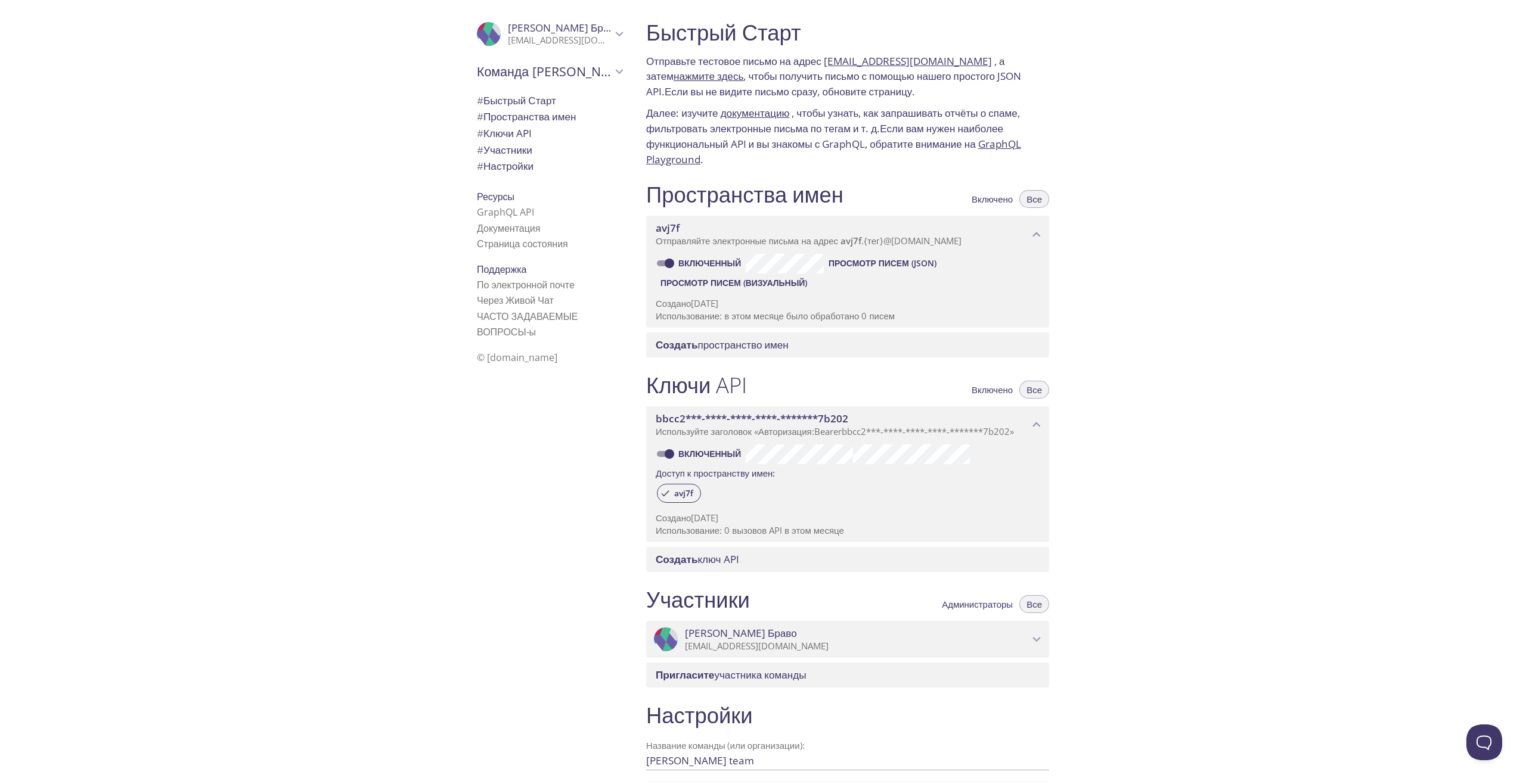
click at [751, 342] on ya-tr-span "пространство имен" at bounding box center [743, 345] width 91 height 14
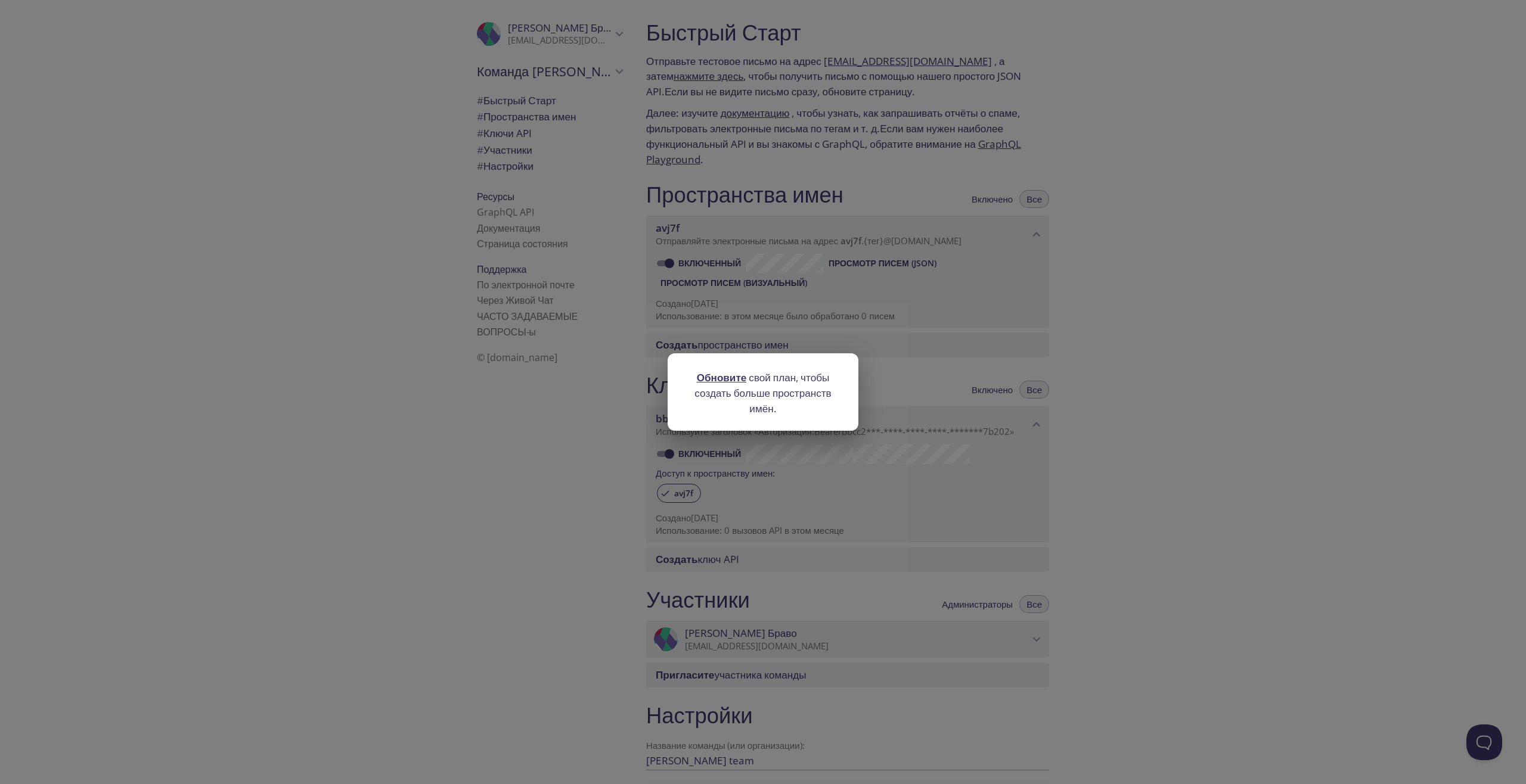
click at [723, 376] on ya-tr-span "Обновите" at bounding box center [721, 377] width 50 height 14
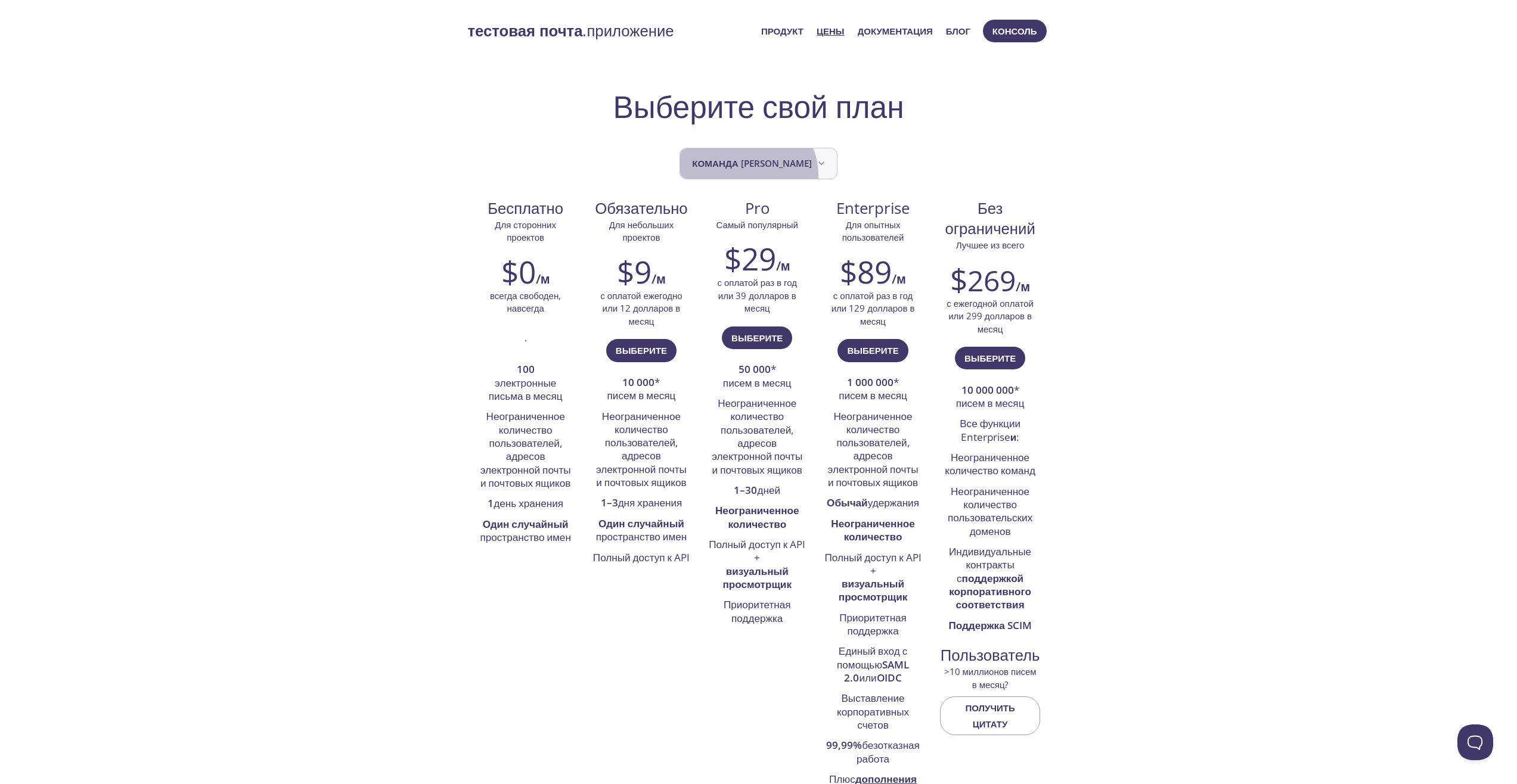
click at [764, 175] on button "Команда [PERSON_NAME]" at bounding box center [758, 163] width 157 height 32
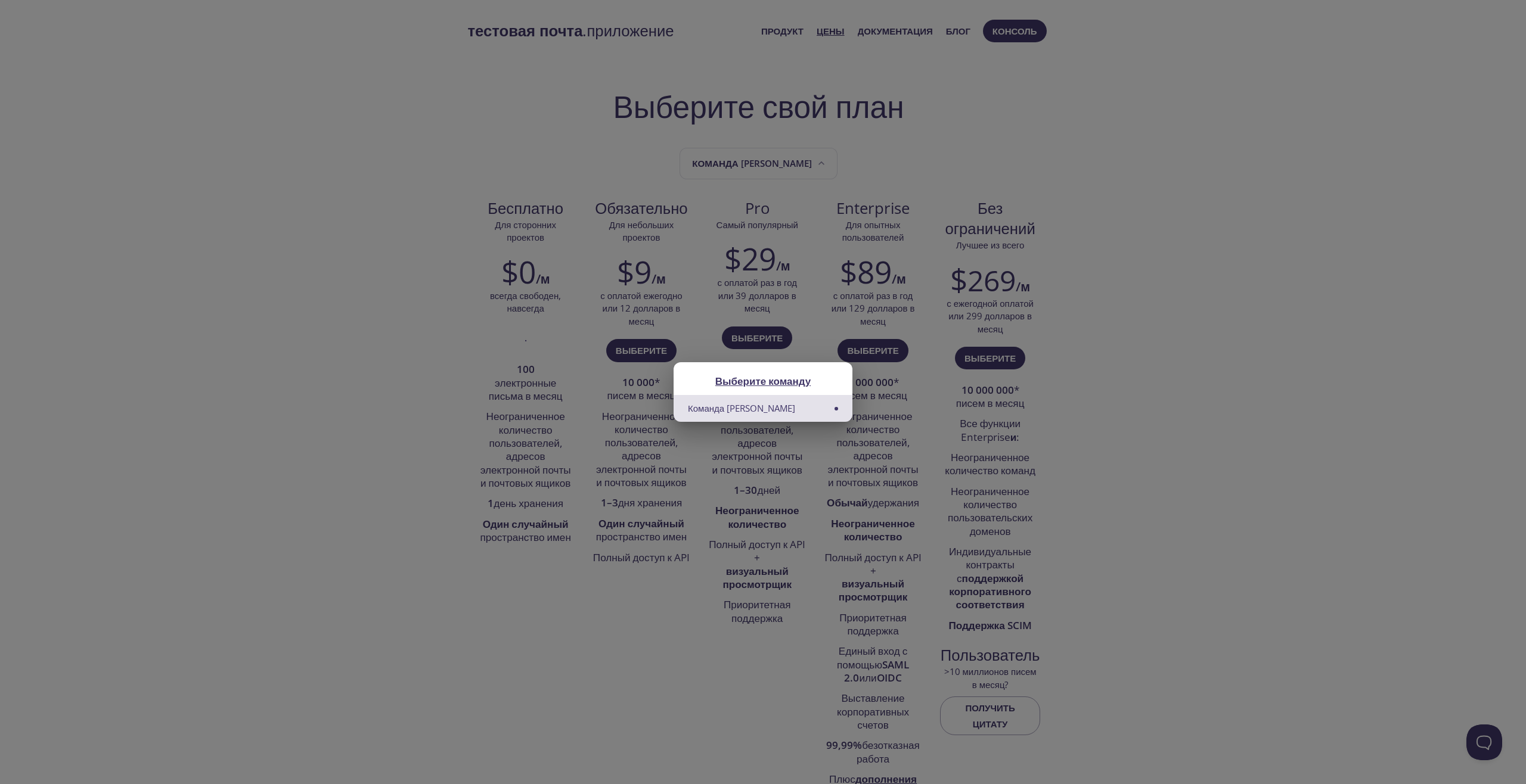
click at [1107, 207] on div "Выберите команду Команда Алекса" at bounding box center [763, 392] width 1526 height 784
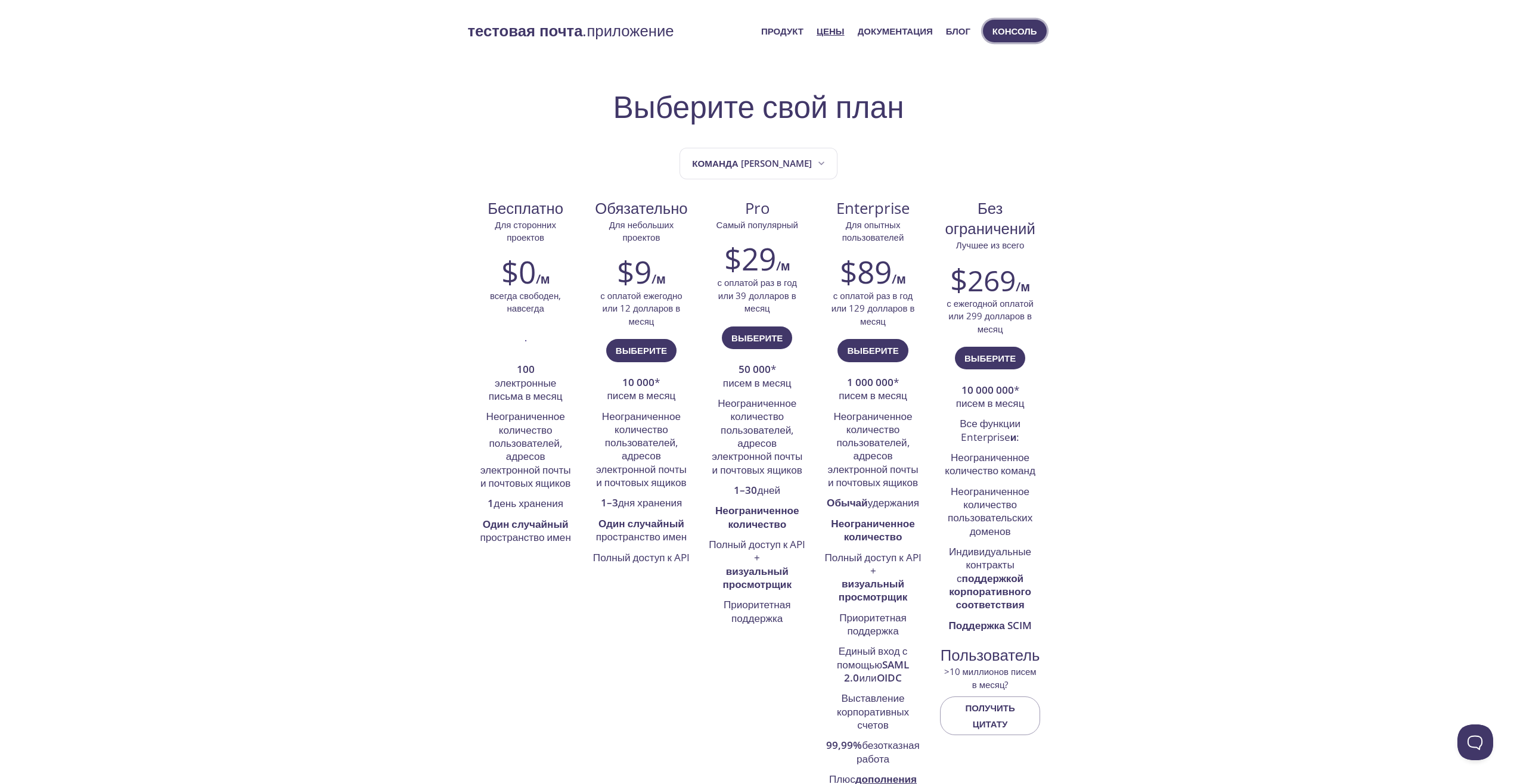
click at [1011, 35] on ya-tr-span "Консоль" at bounding box center [1015, 30] width 45 height 15
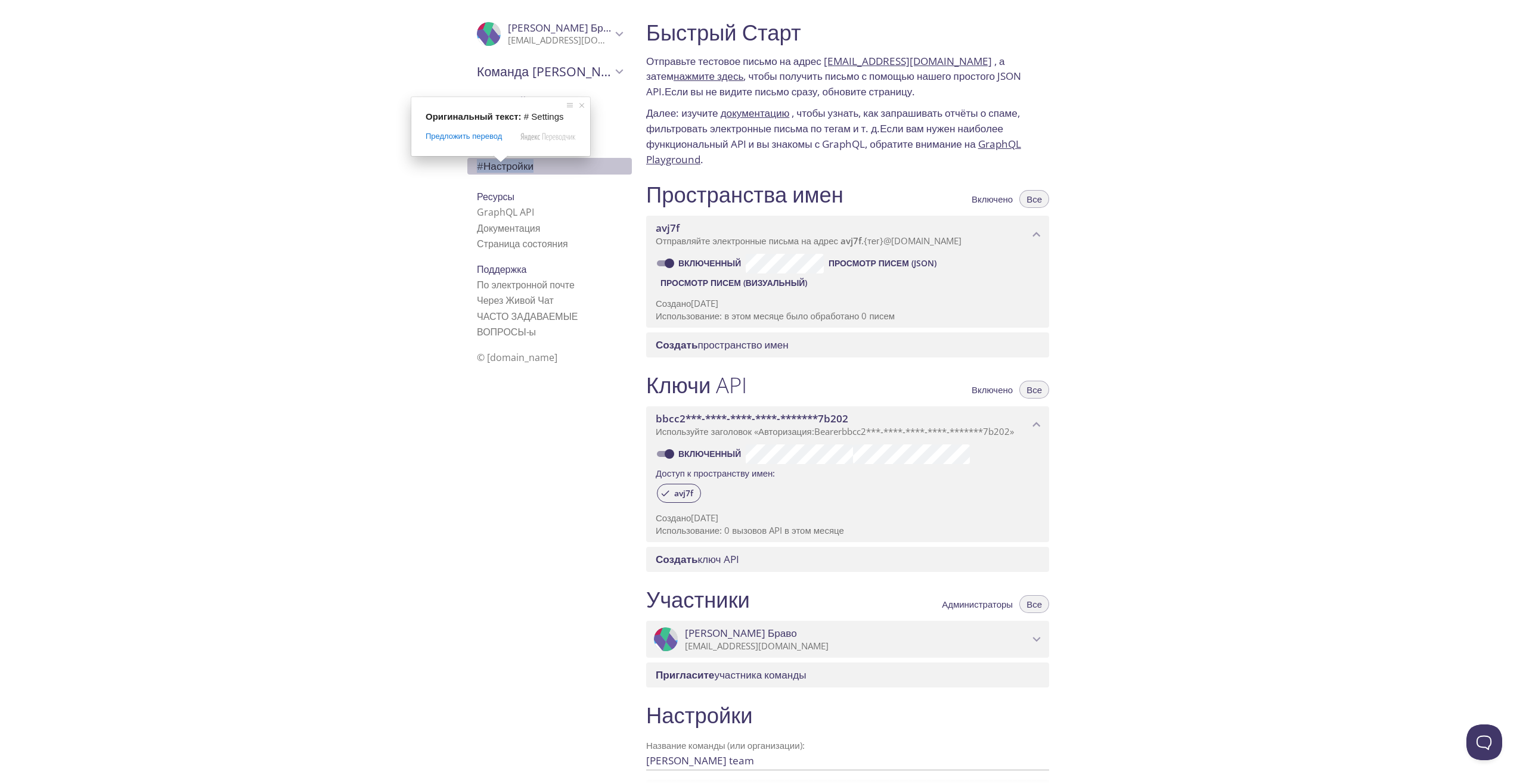
click at [503, 167] on ya-tr-span "Настройки" at bounding box center [508, 165] width 50 height 14
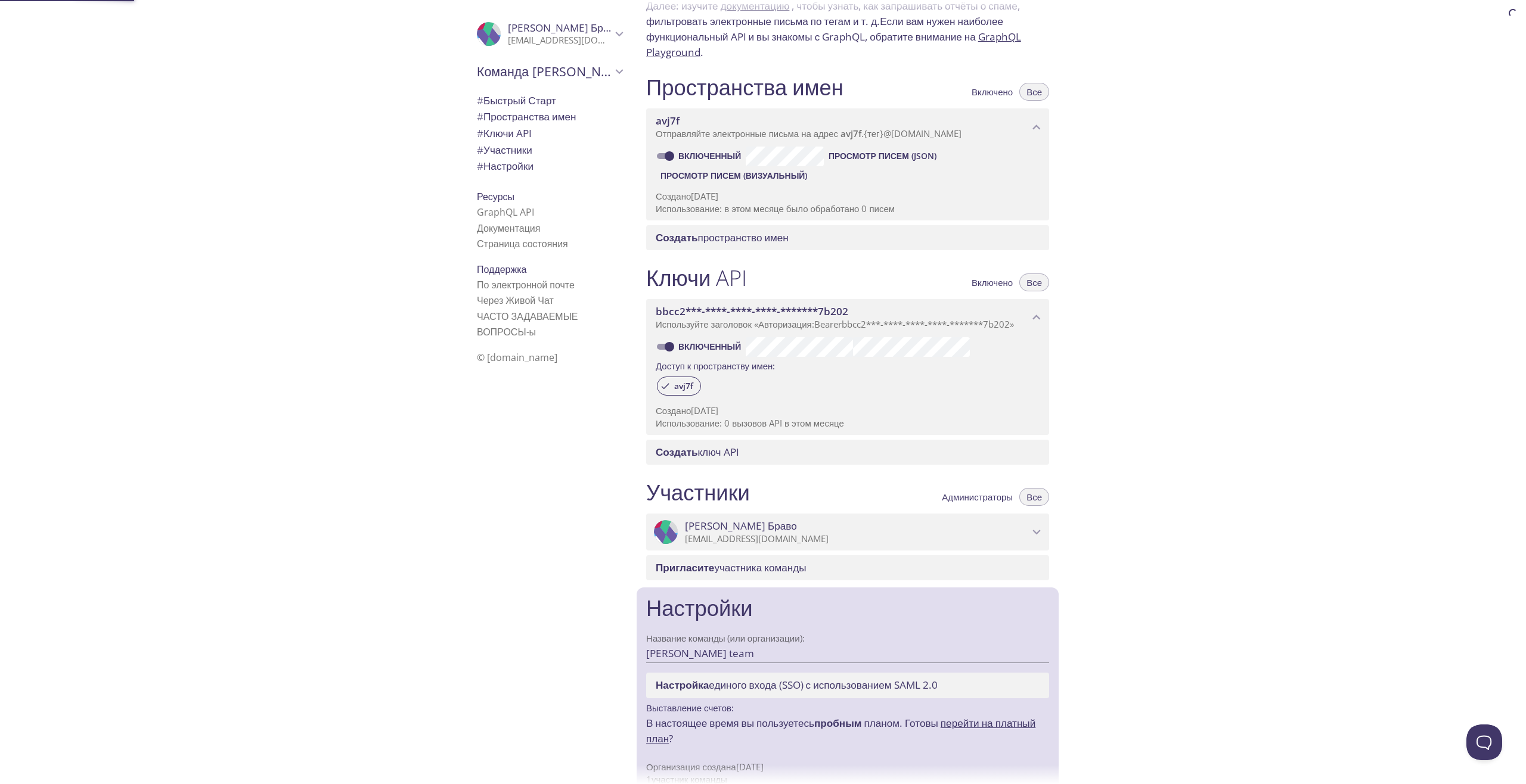
scroll to position [128, 0]
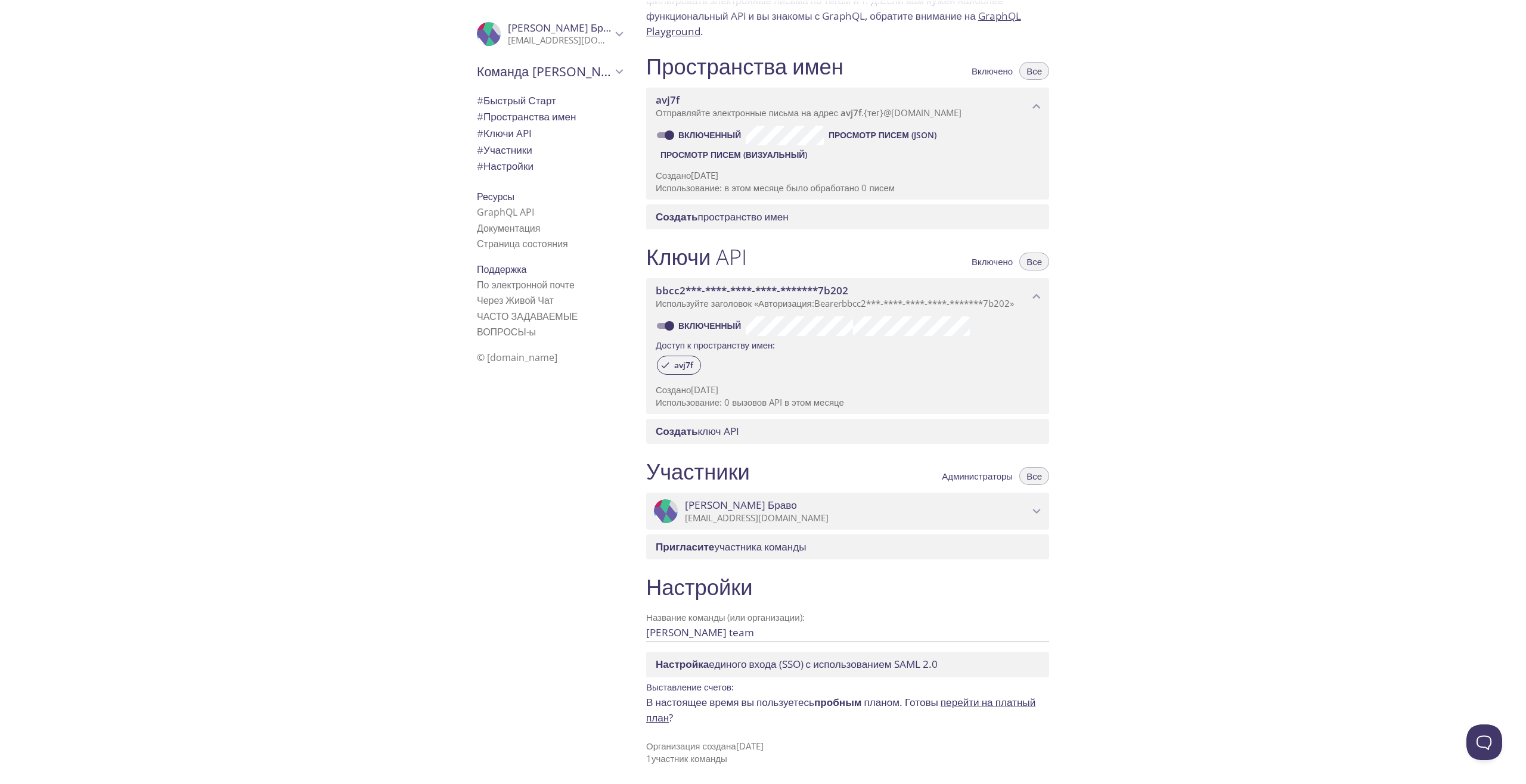
click at [1161, 214] on div "Быстрый Старт Отправьте тестовое письмо на адрес avj7f.test@inbox.testmail.app …" at bounding box center [1081, 392] width 889 height 784
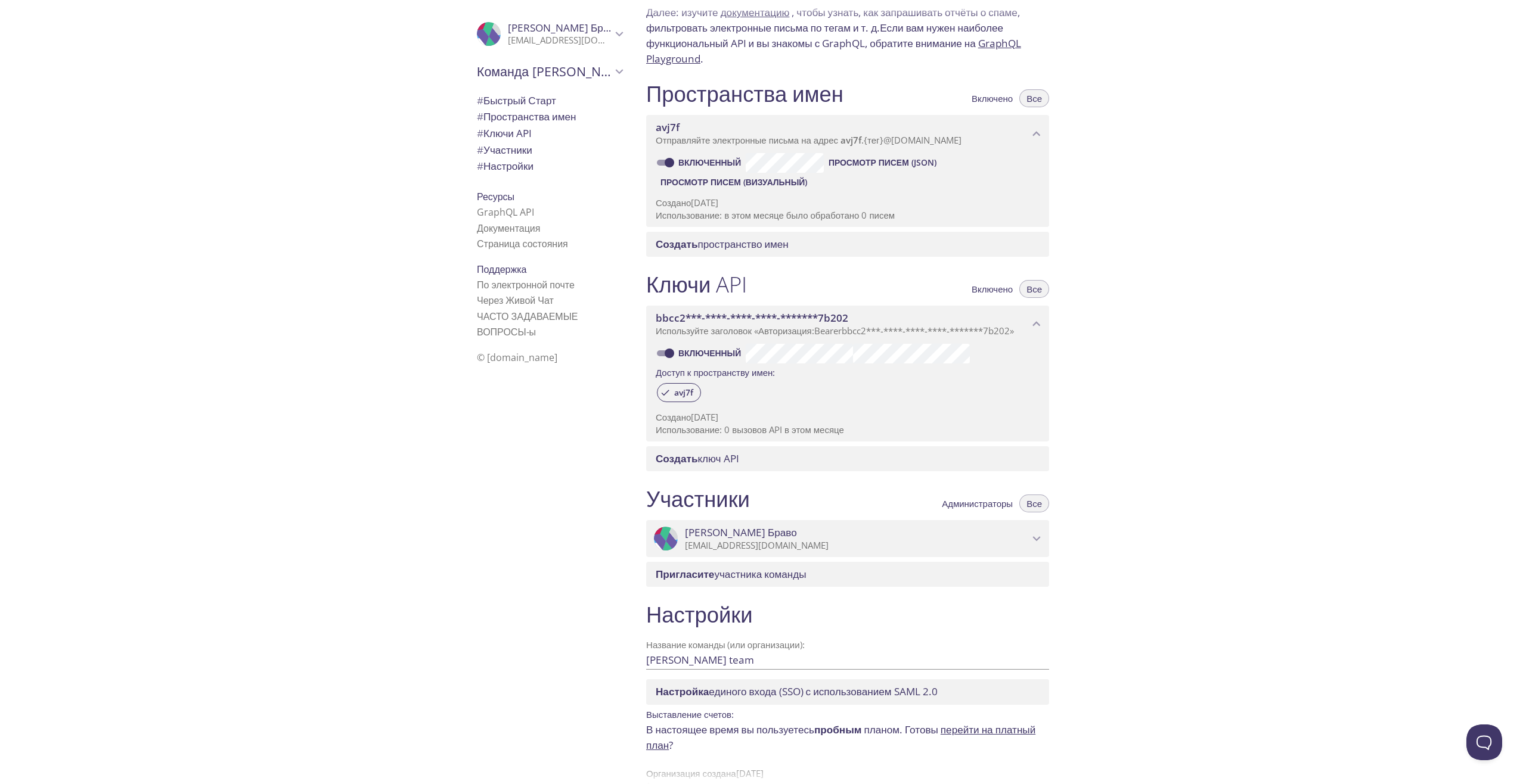
scroll to position [0, 0]
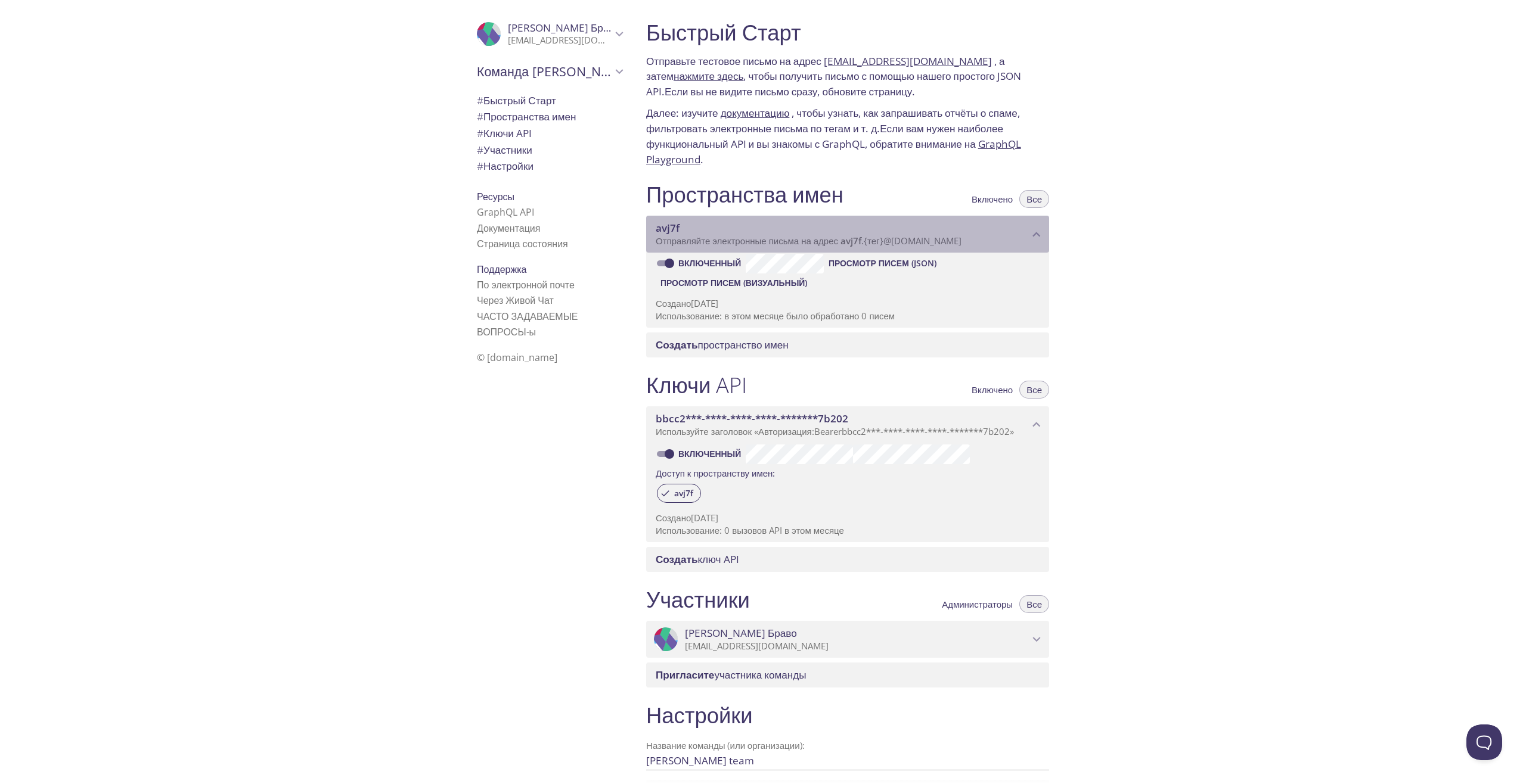
drag, startPoint x: 982, startPoint y: 242, endPoint x: 928, endPoint y: 240, distance: 54.0
click at [928, 240] on p "Отправляйте электронные письма на адрес avj7f . {тег} @inbox.testmail.app" at bounding box center [842, 241] width 373 height 12
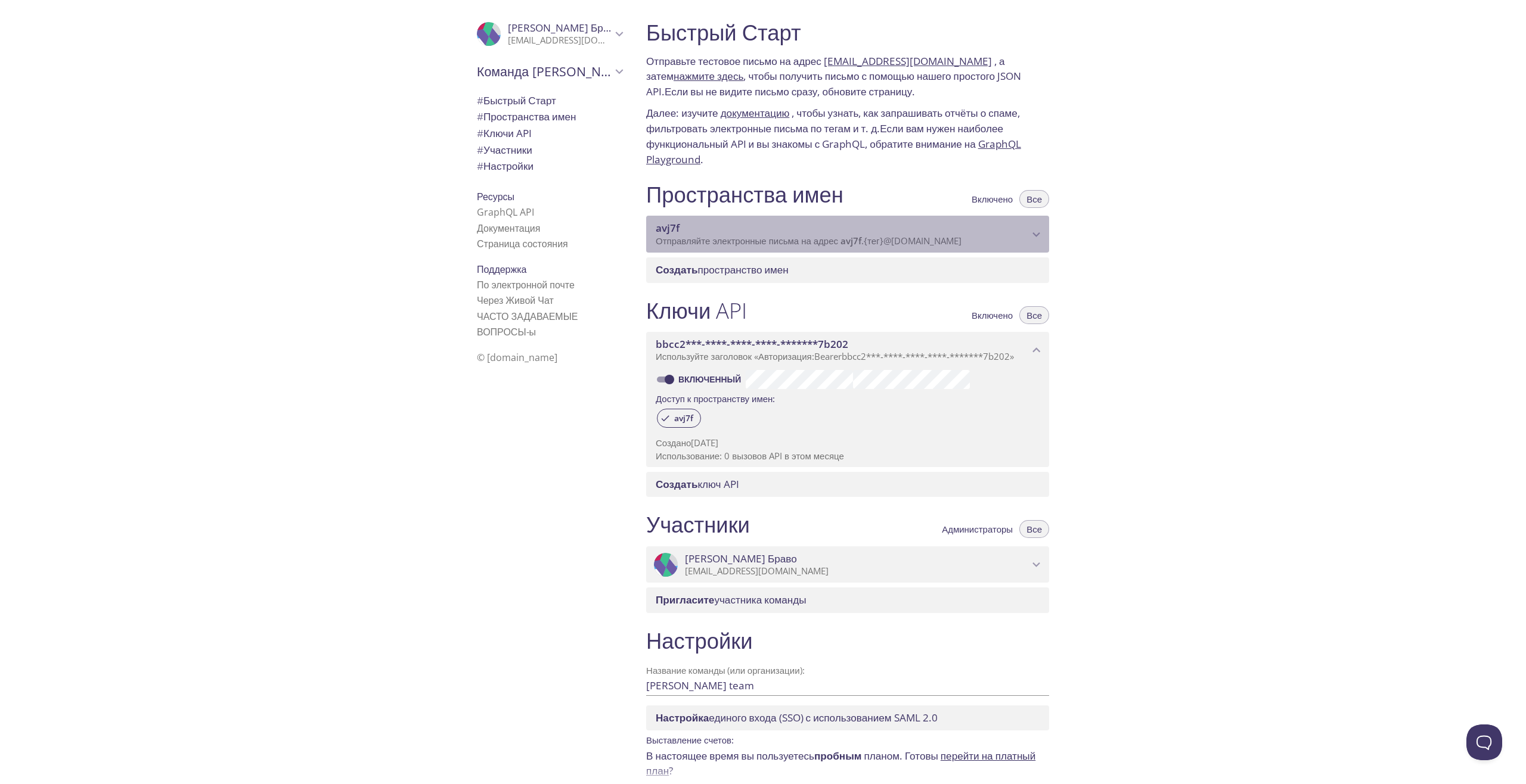
click at [928, 240] on ya-tr-span "@[DOMAIN_NAME]" at bounding box center [922, 240] width 78 height 12
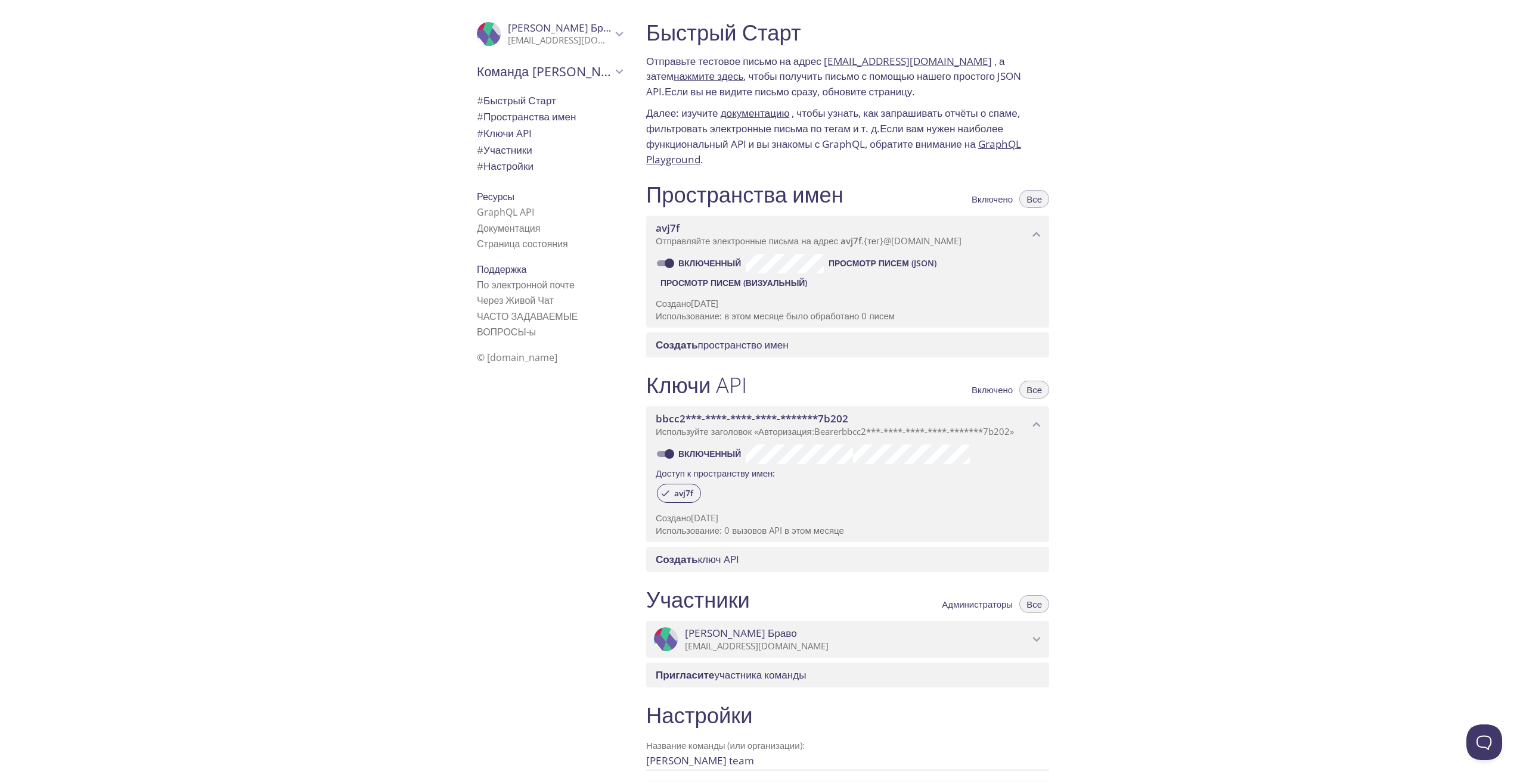
click at [1031, 199] on ya-tr-span "Все" at bounding box center [1034, 199] width 15 height 0
click at [1022, 199] on button "Все" at bounding box center [1034, 199] width 30 height 18
click at [992, 199] on ya-tr-span "Включено" at bounding box center [992, 199] width 41 height 0
click at [1042, 199] on button "Все" at bounding box center [1034, 199] width 30 height 18
click at [1360, 390] on div "Быстрый Старт Отправьте тестовое письмо на адрес avj7f.test@inbox.testmail.app …" at bounding box center [1081, 392] width 889 height 784
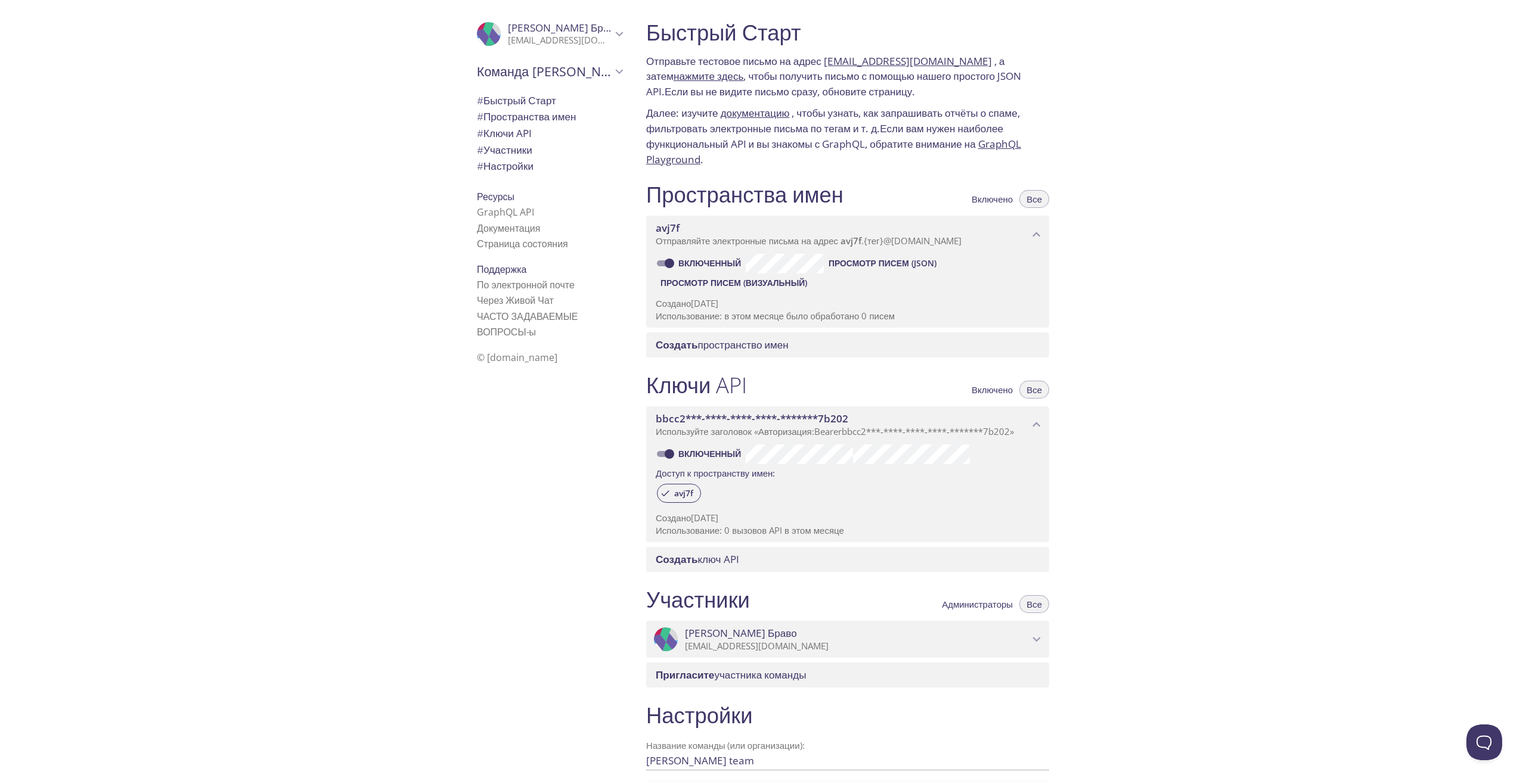
click at [1175, 183] on div "Быстрый Старт Отправьте тестовое письмо на адрес avj7f.test@inbox.testmail.app …" at bounding box center [1081, 392] width 889 height 784
click at [883, 244] on ya-tr-span "{тег}" at bounding box center [873, 240] width 20 height 12
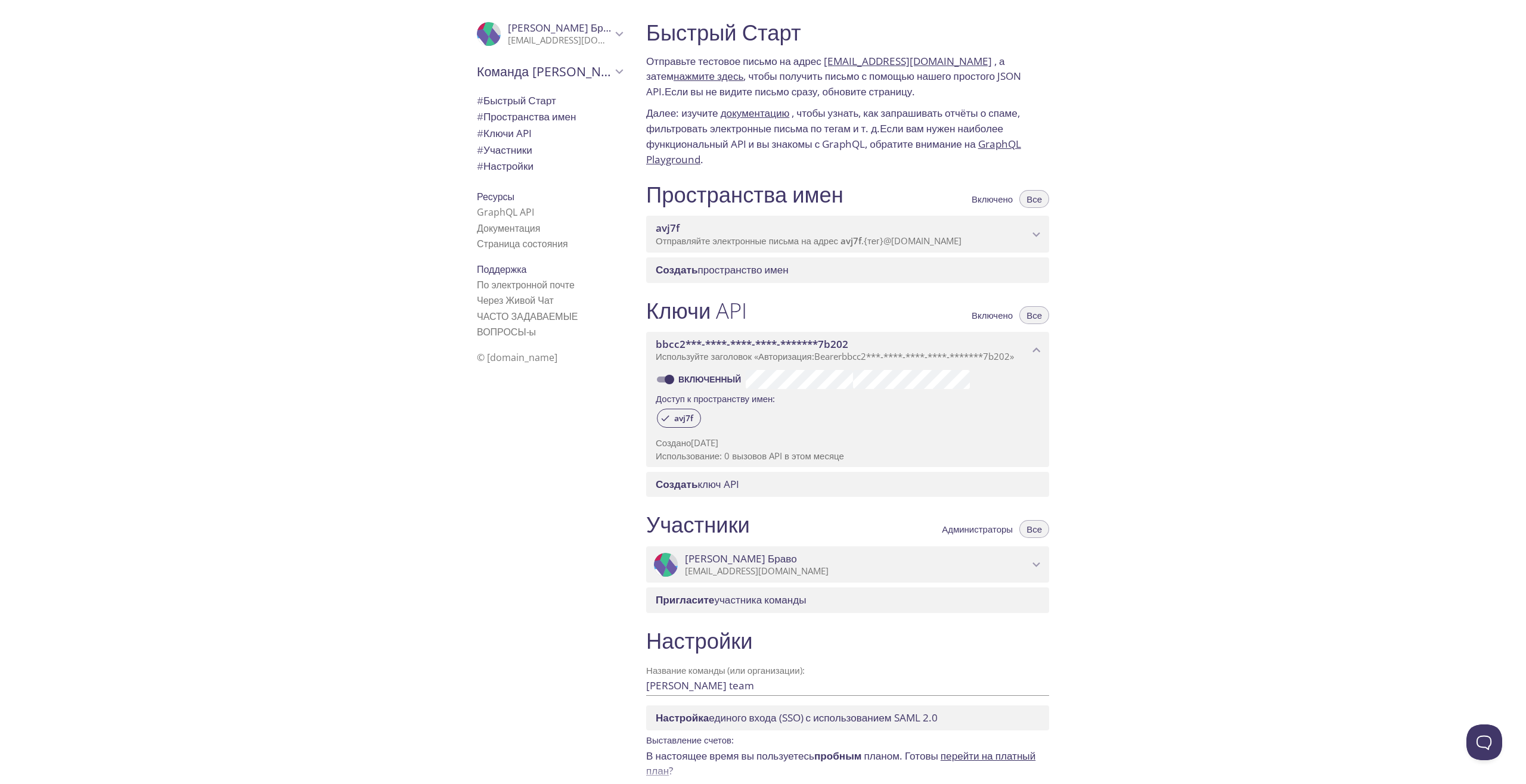
click at [883, 244] on ya-tr-span "{тег}" at bounding box center [873, 240] width 20 height 12
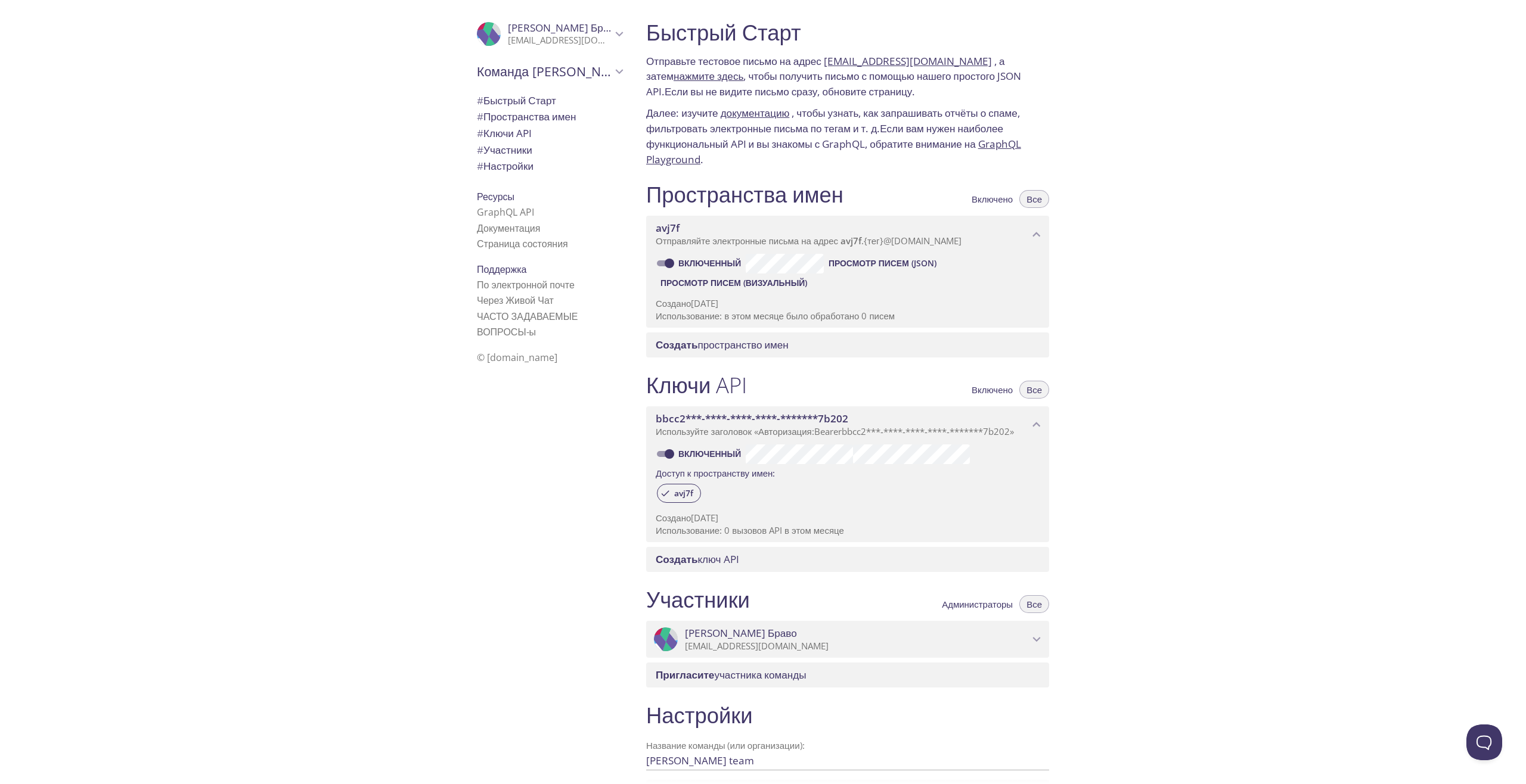
click at [944, 246] on ya-tr-span "@[DOMAIN_NAME]" at bounding box center [922, 240] width 78 height 12
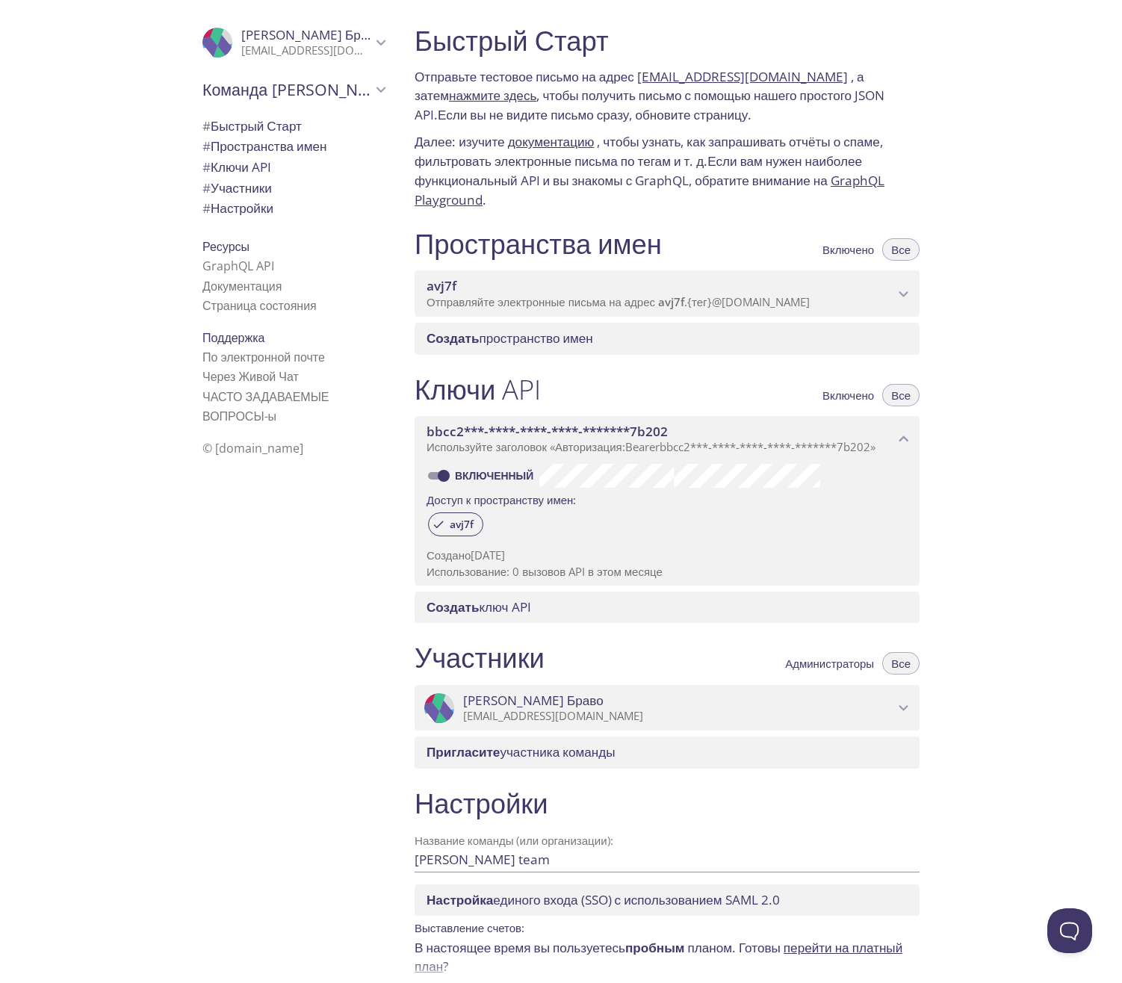
click at [1065, 251] on div "Быстрый Старт Отправьте тестовое письмо на адрес avj7f.test@inbox.testmail.app …" at bounding box center [763, 491] width 720 height 983
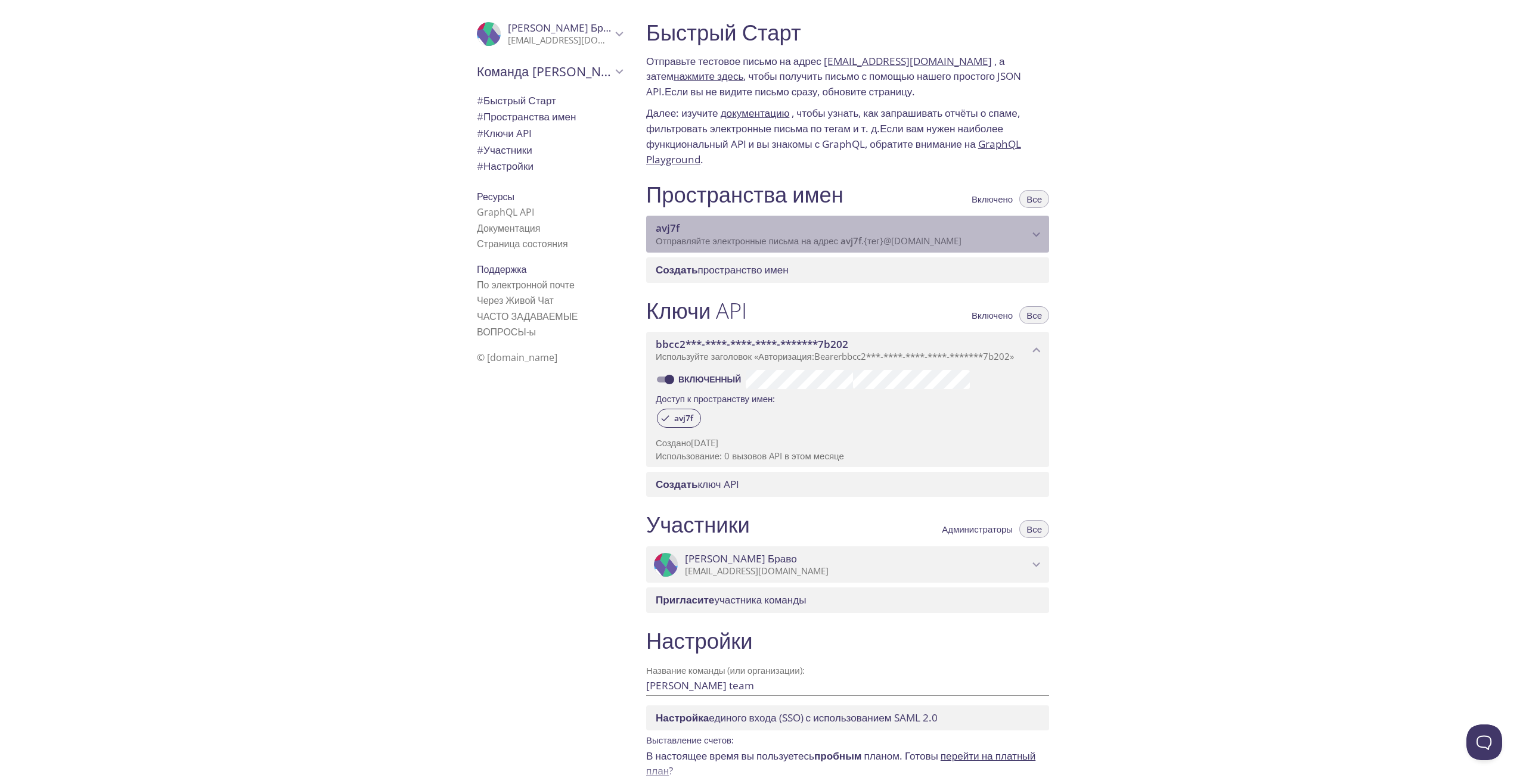
click at [1032, 234] on icon "пространство имен avj7f" at bounding box center [1036, 234] width 15 height 15
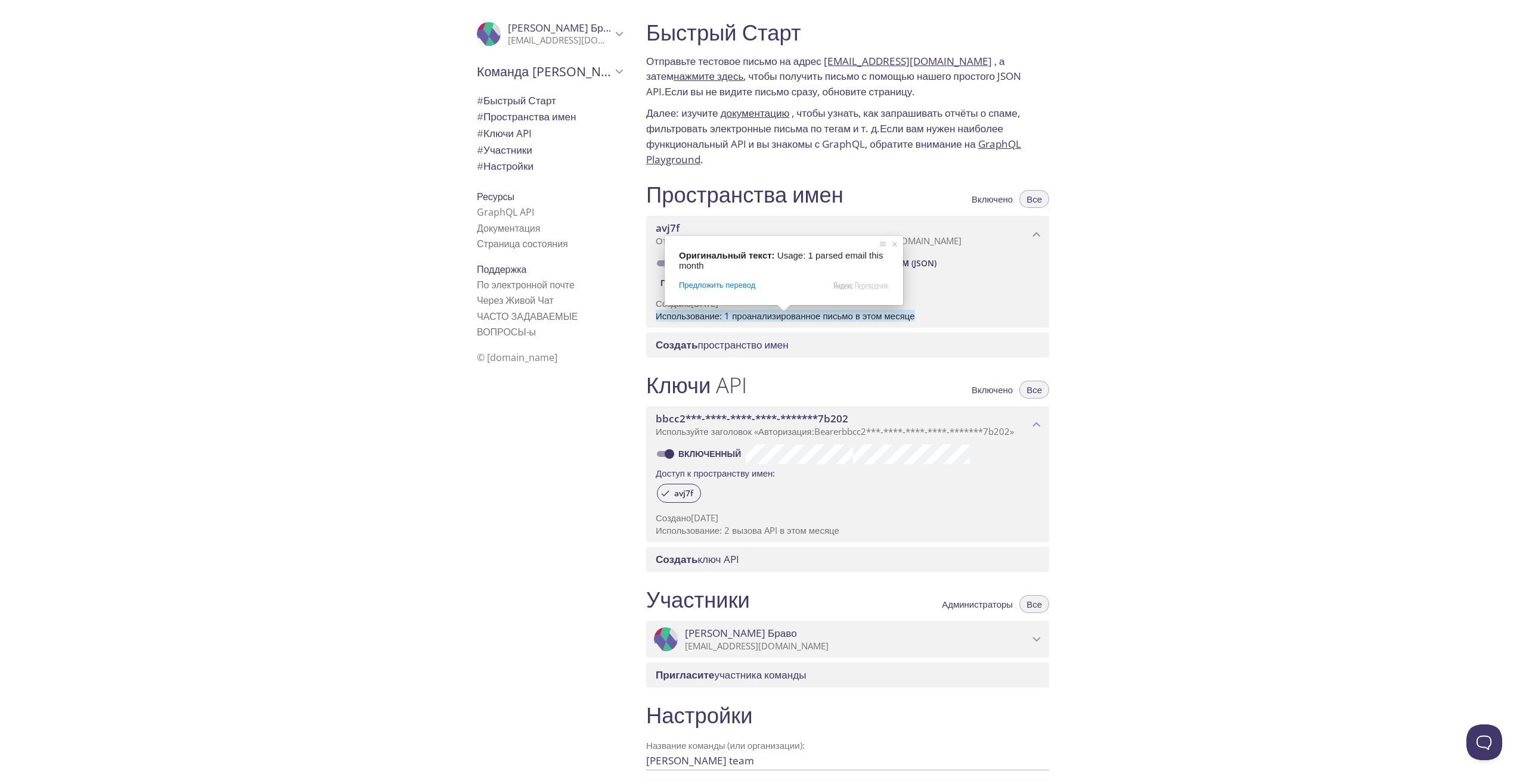
click at [1001, 315] on p "Использование: 1 проанализированное письмо в этом месяце" at bounding box center [847, 317] width 384 height 13
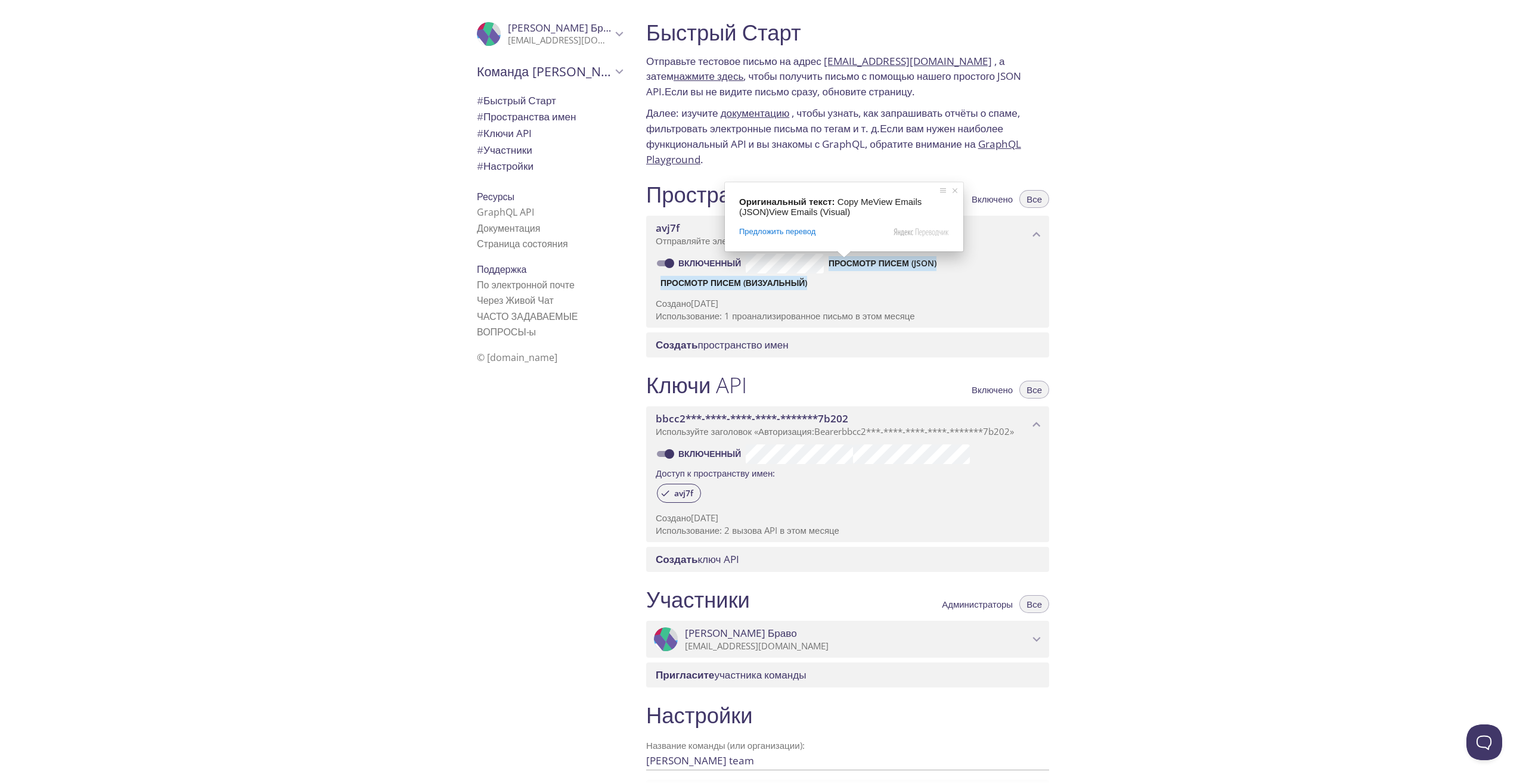
click at [716, 286] on ya-tr-span "Просмотр писем (визуальный)" at bounding box center [734, 283] width 147 height 14
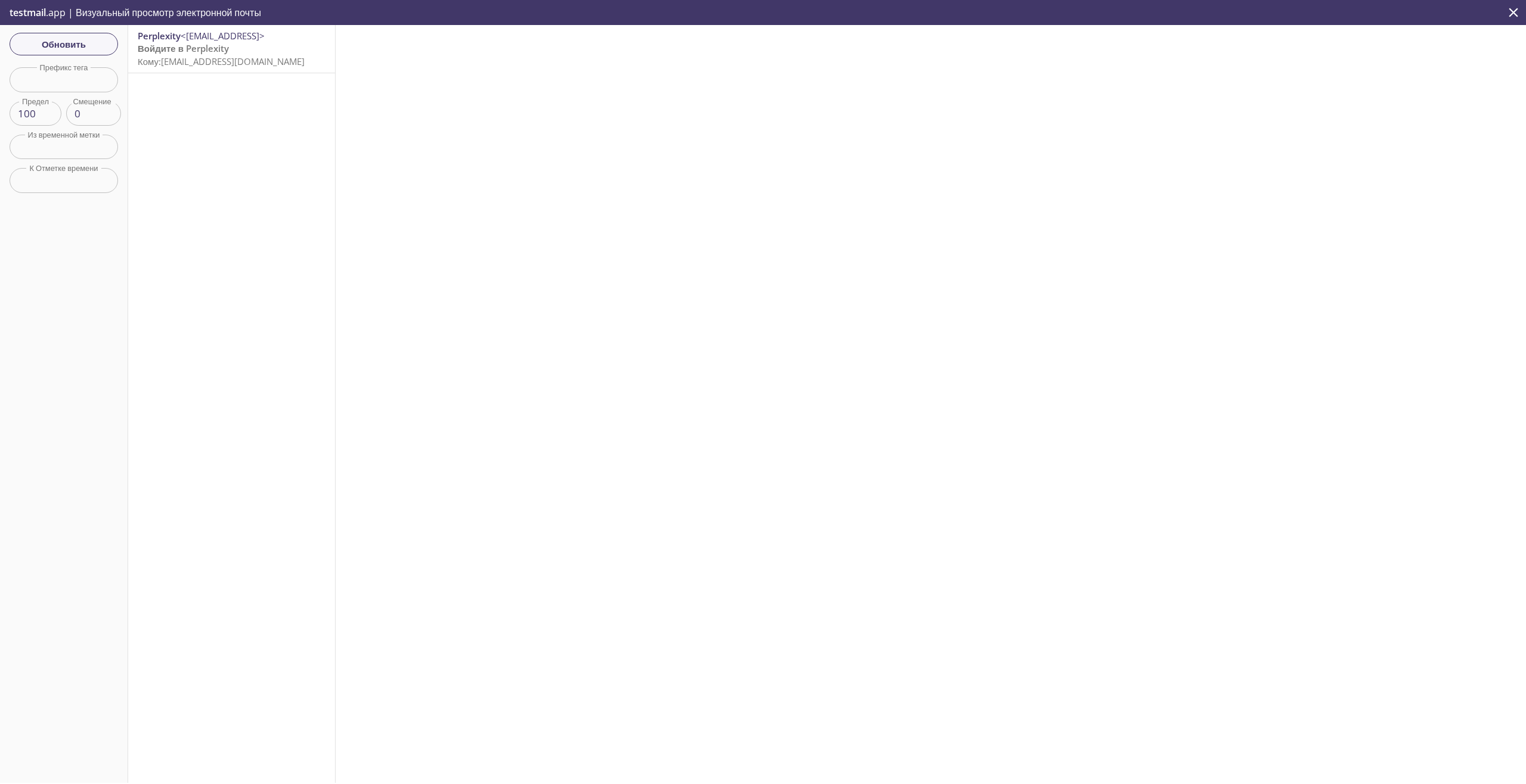
click at [212, 55] on ya-tr-span "avj7f.reas@inbox.testmail.app" at bounding box center [233, 61] width 144 height 12
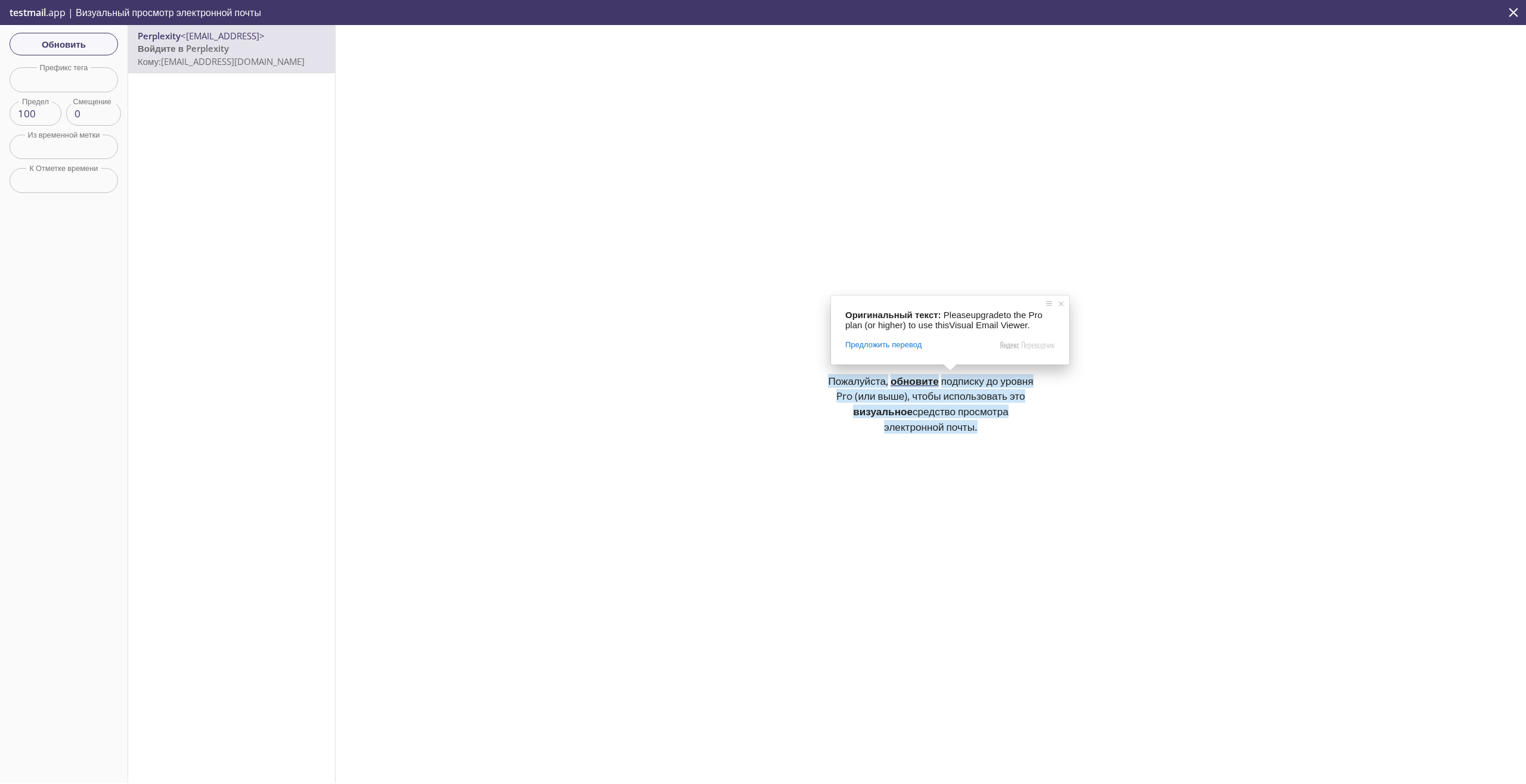
click at [1059, 412] on div "Пожалуйста, обновите подписку до уровня Pro (или выше), чтобы использовать это …" at bounding box center [931, 404] width 1190 height 758
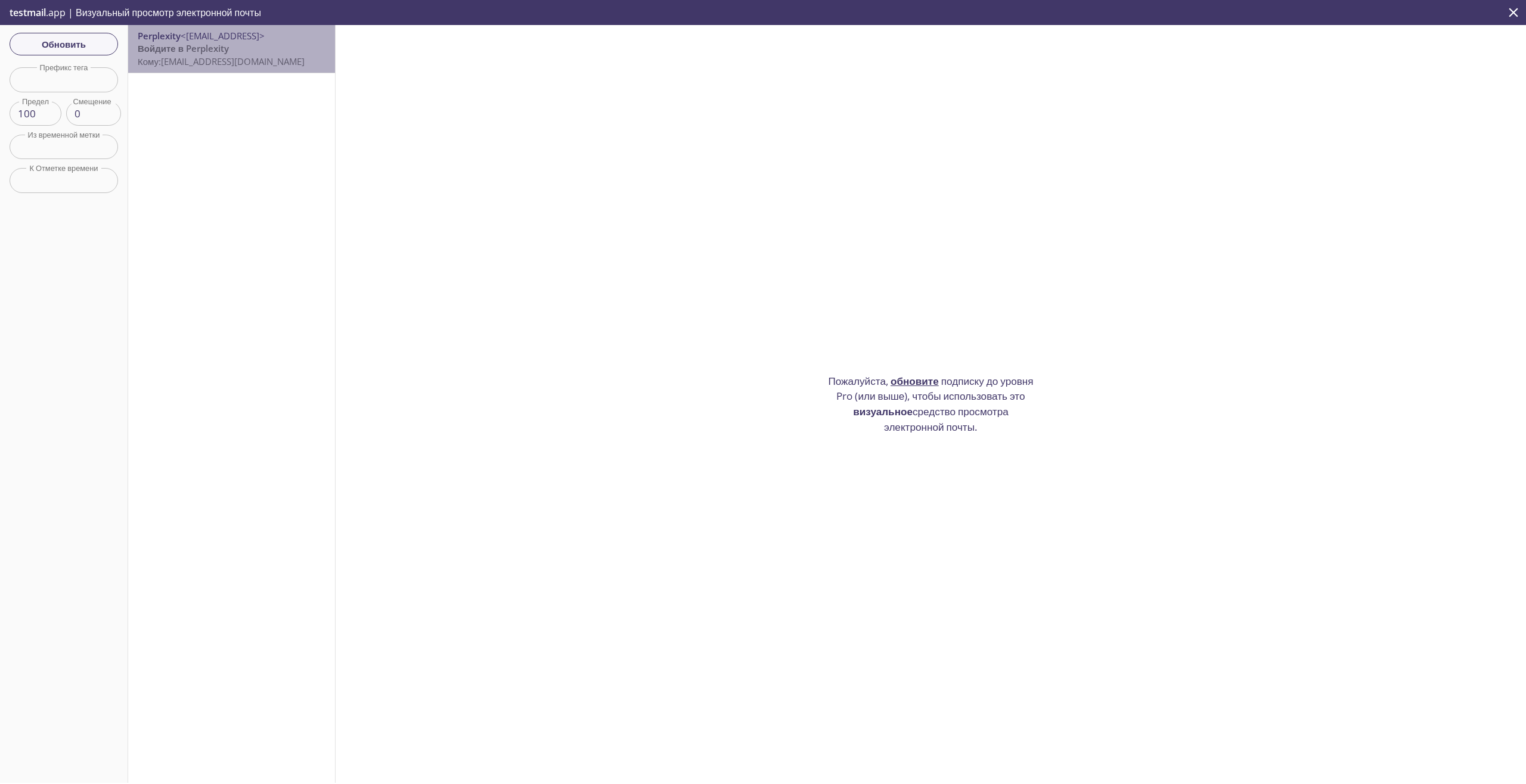
click at [266, 51] on p "Войдите в Perplexity Кому: avj7f.reas@inbox.testmail.app" at bounding box center [231, 55] width 187 height 26
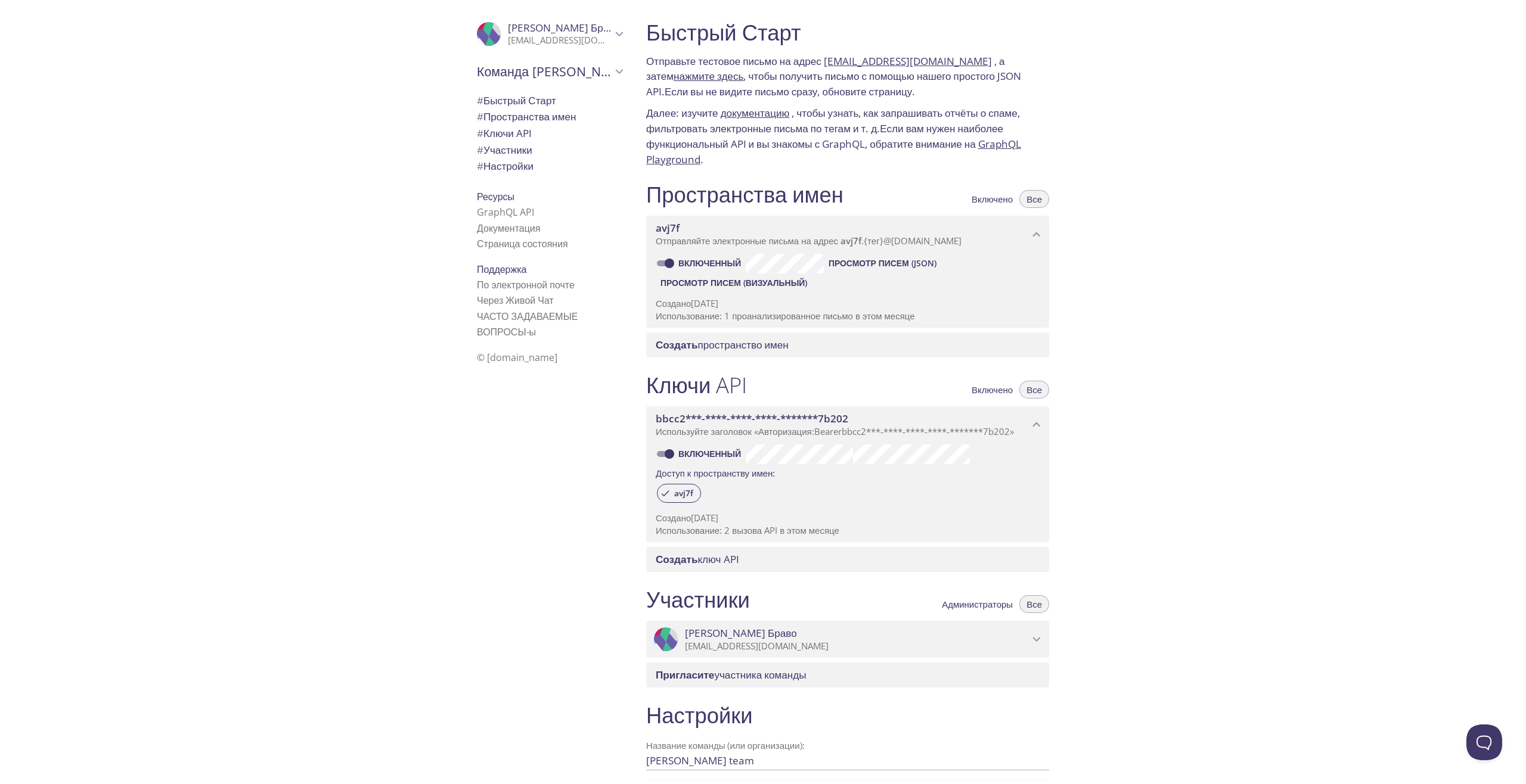
click at [881, 263] on ya-tr-span "Просмотр писем (JSON)" at bounding box center [882, 263] width 108 height 14
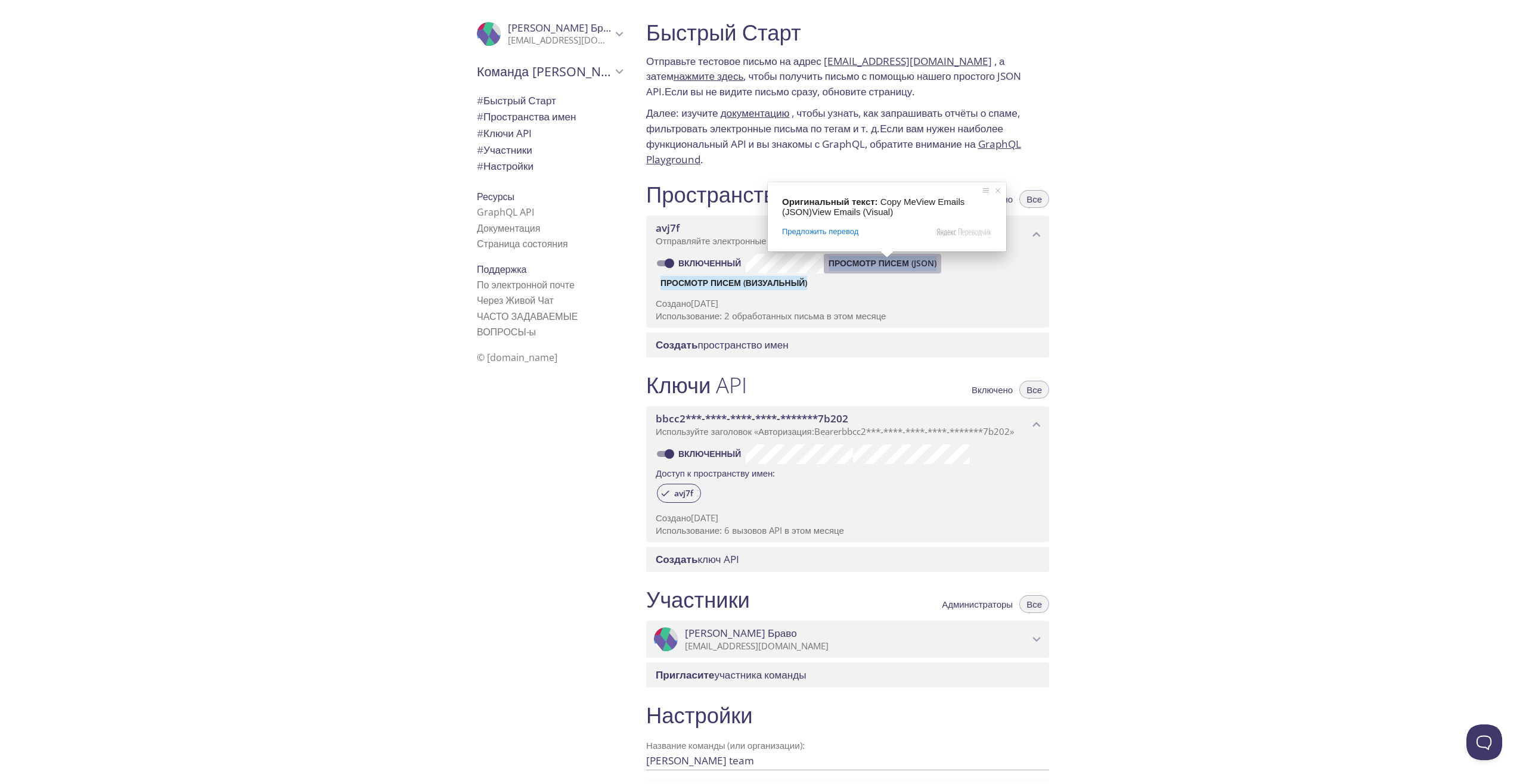
click at [879, 267] on ya-tr-span "Просмотр писем (JSON)" at bounding box center [882, 263] width 108 height 14
